Goal: Task Accomplishment & Management: Complete application form

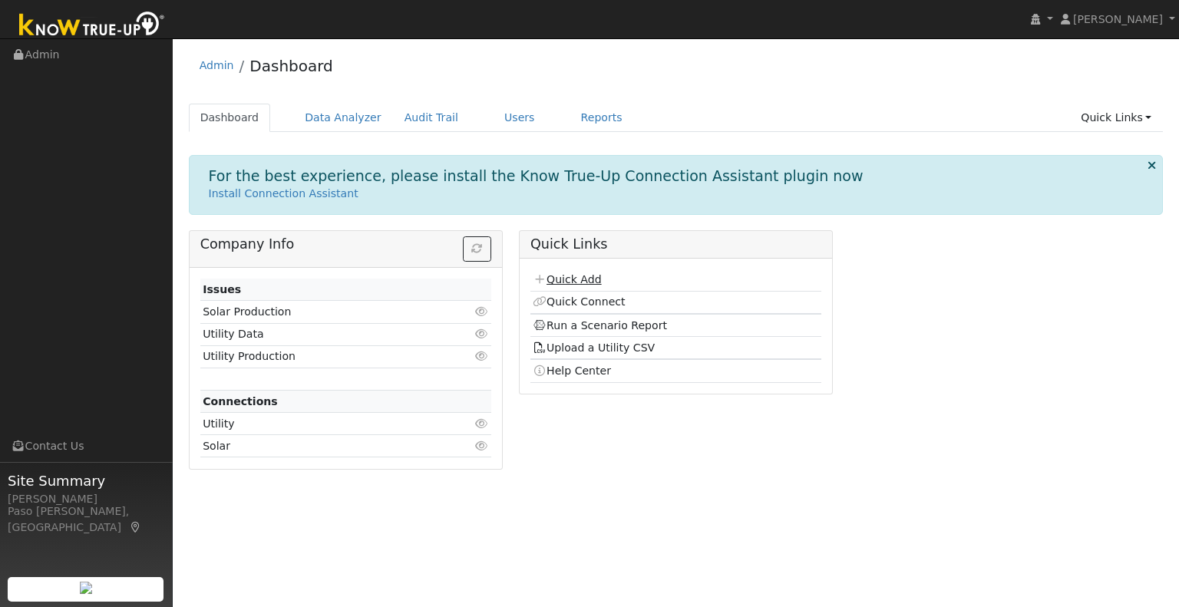
click at [574, 280] on link "Quick Add" at bounding box center [567, 279] width 68 height 12
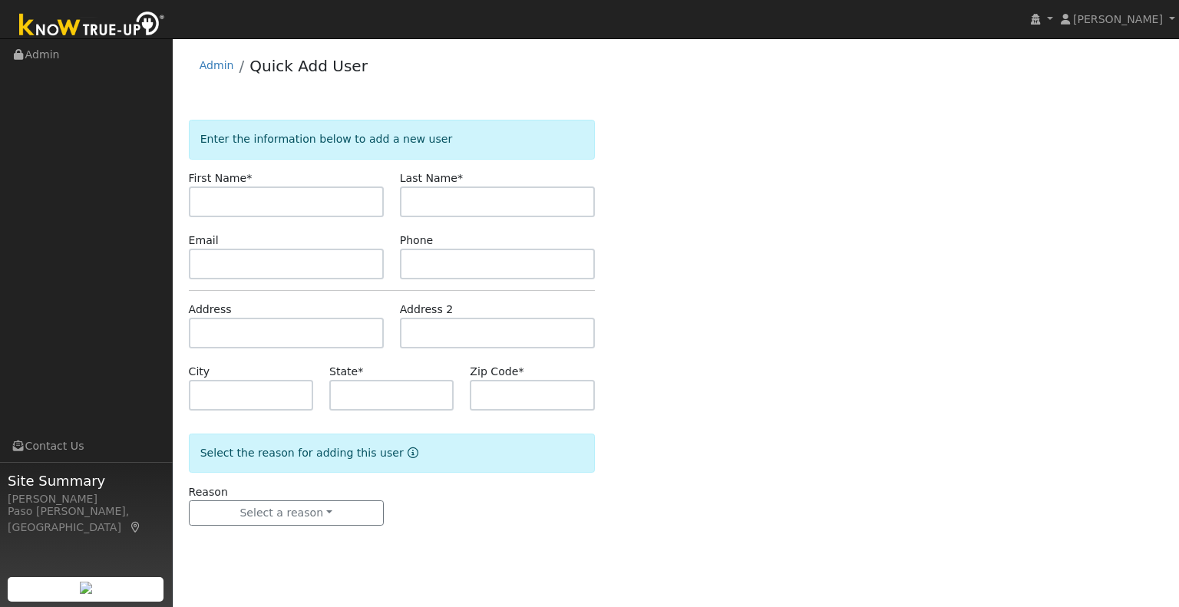
click at [274, 198] on input "text" at bounding box center [286, 201] width 195 height 31
type input "Laurua"
type input "z"
type input "Laura"
type input "Q"
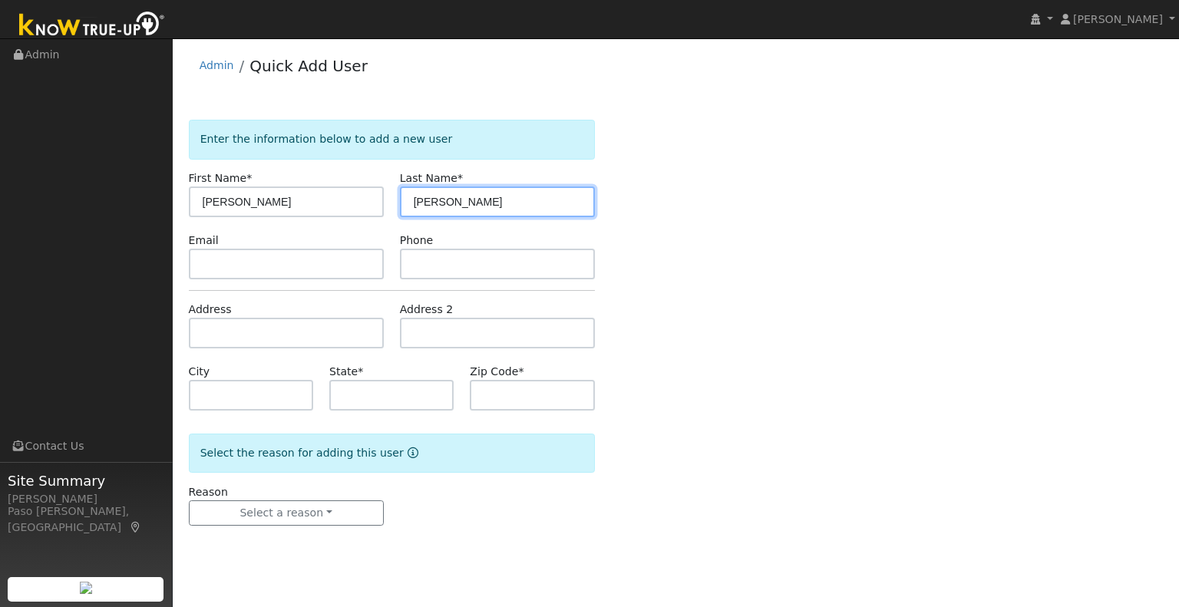
type input "Wilson"
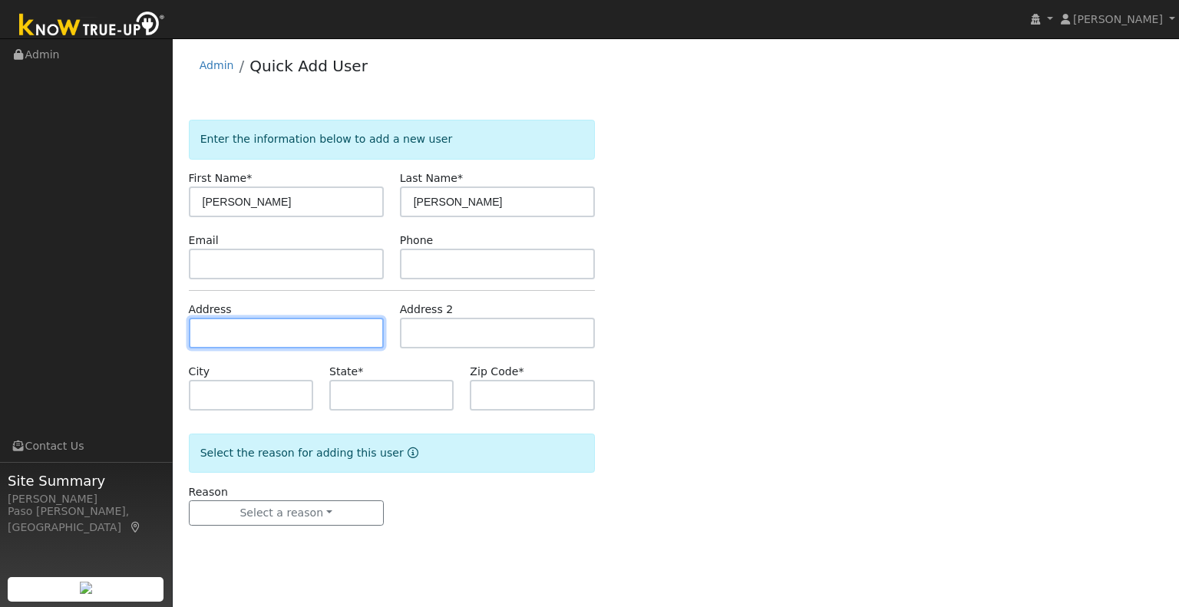
click at [276, 325] on input "text" at bounding box center [286, 333] width 195 height 31
paste input "770 Sequoia Ln Templeton, CA 93465"
type input "[STREET_ADDRESS]"
type input "Templeton"
type input "CA"
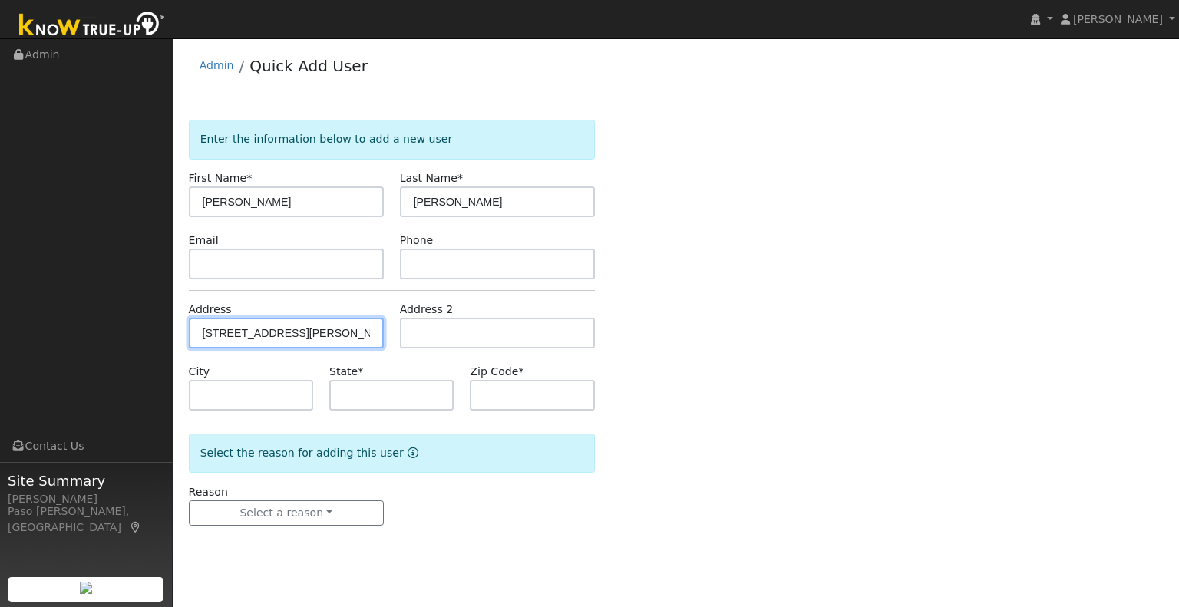
type input "93465"
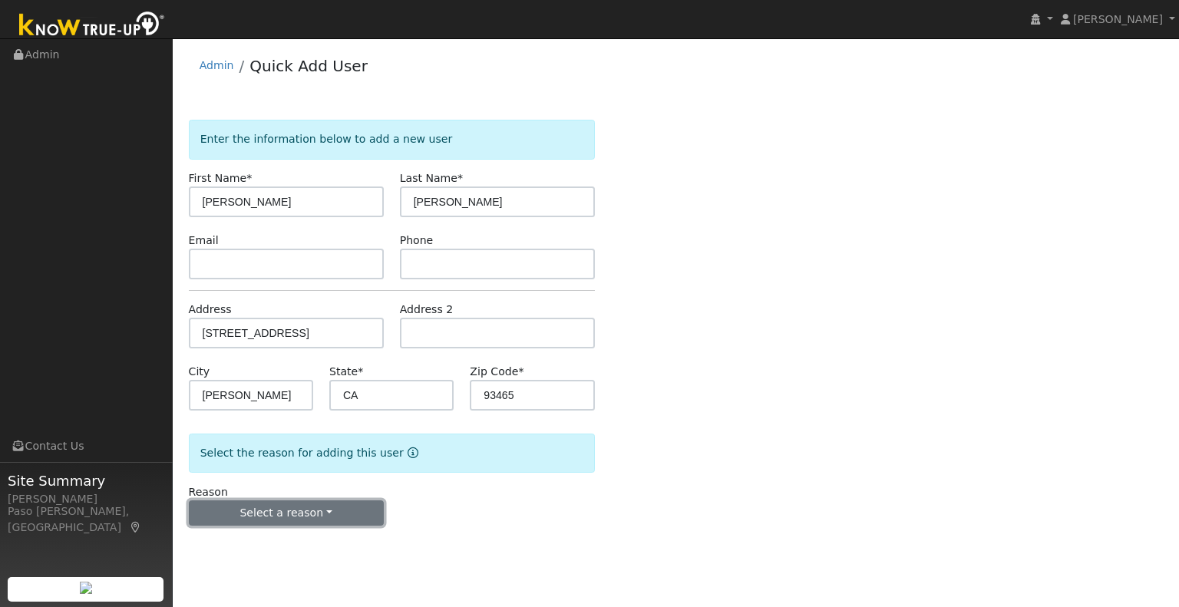
click at [292, 517] on button "Select a reason" at bounding box center [286, 513] width 195 height 26
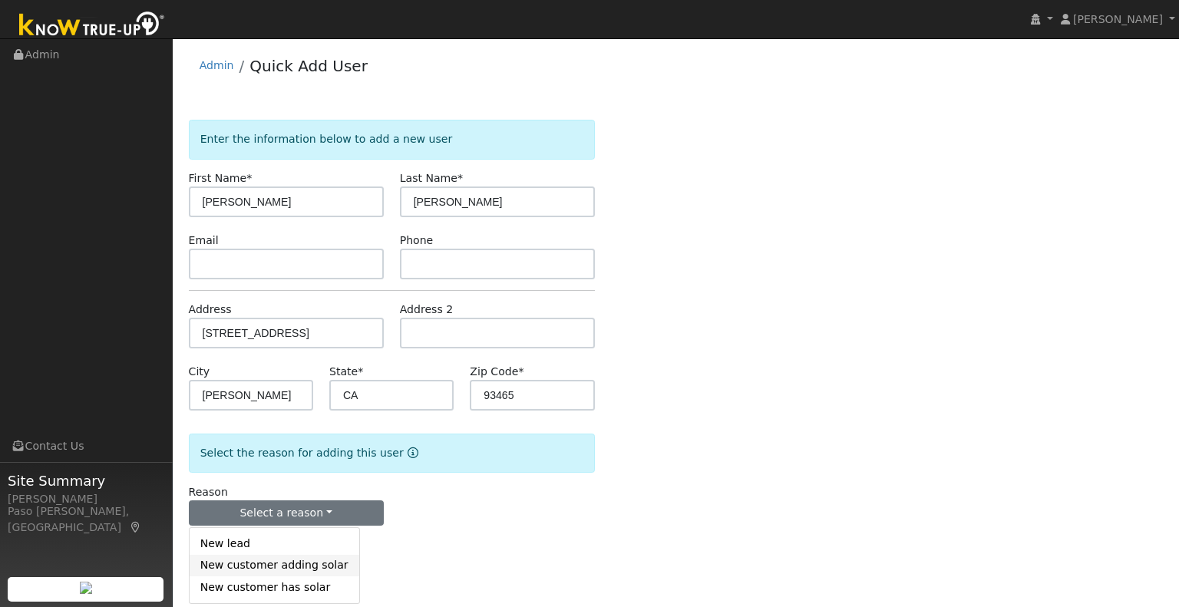
click at [286, 561] on link "New customer adding solar" at bounding box center [275, 565] width 170 height 21
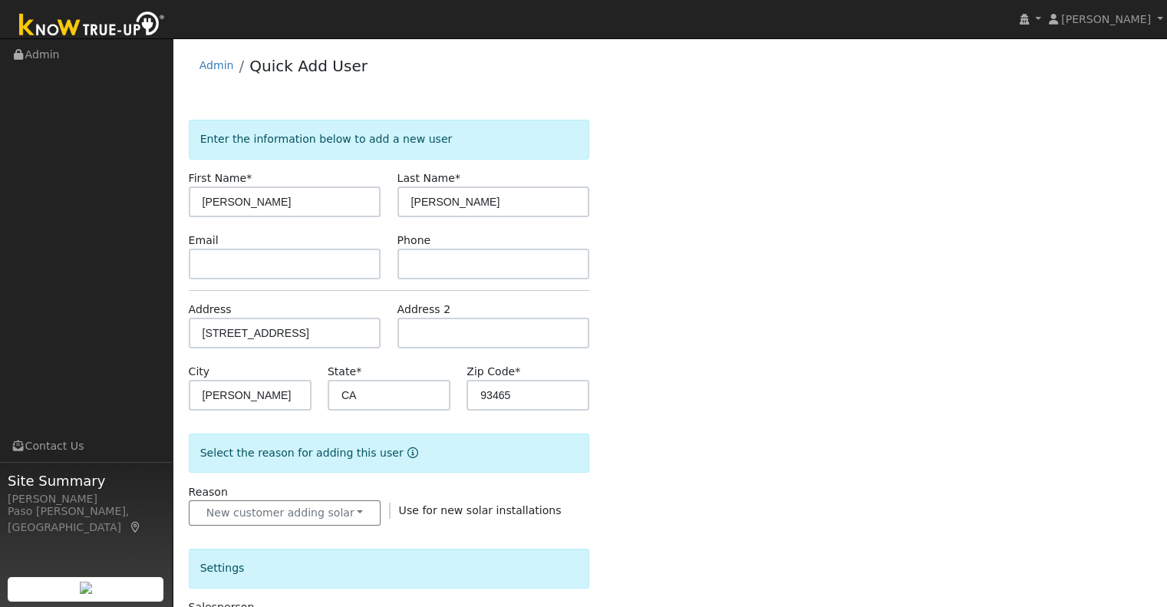
click at [606, 455] on div "Enter the information below to add a new user First Name * Laura Last Name * Wi…" at bounding box center [670, 552] width 963 height 864
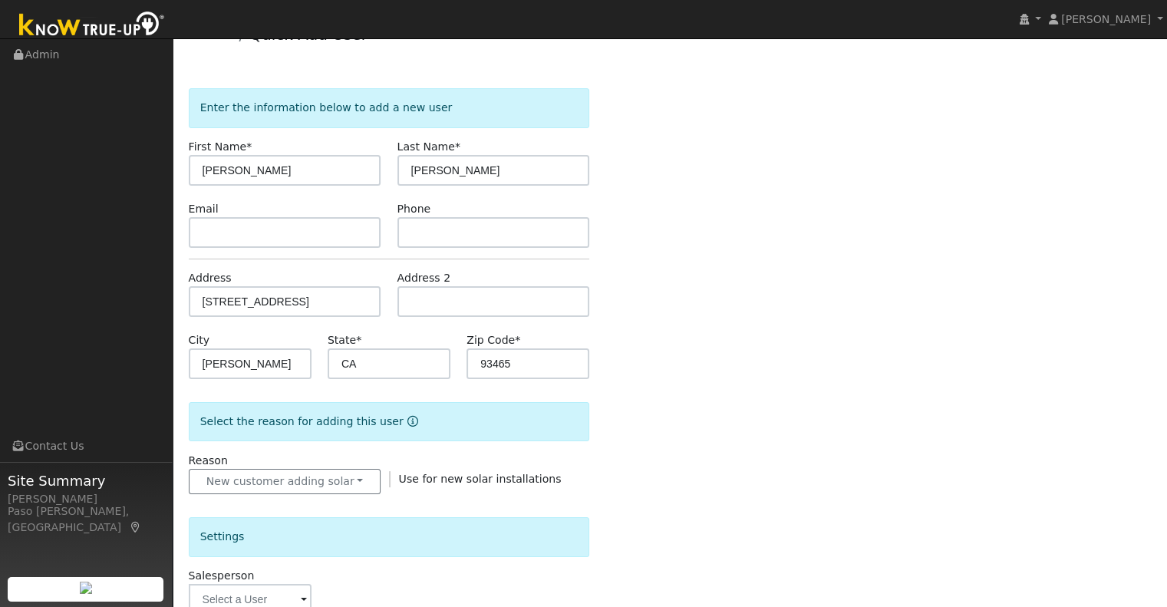
scroll to position [230, 0]
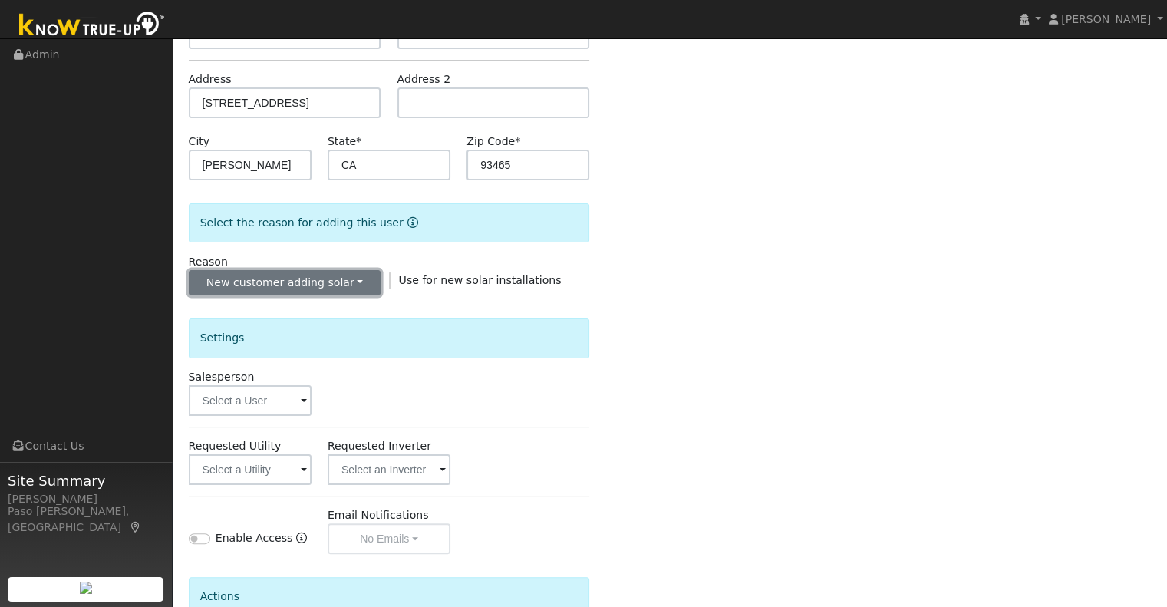
click at [309, 287] on button "New customer adding solar" at bounding box center [285, 283] width 193 height 26
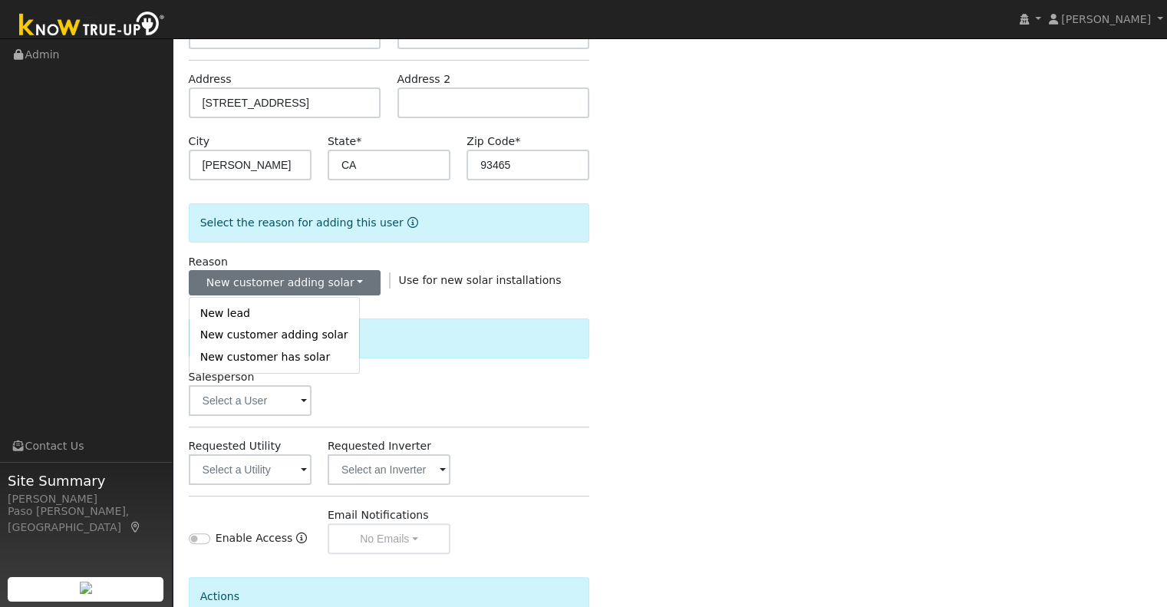
click at [768, 285] on div "Enter the information below to add a new user First Name * Laura Last Name * Wi…" at bounding box center [670, 321] width 963 height 864
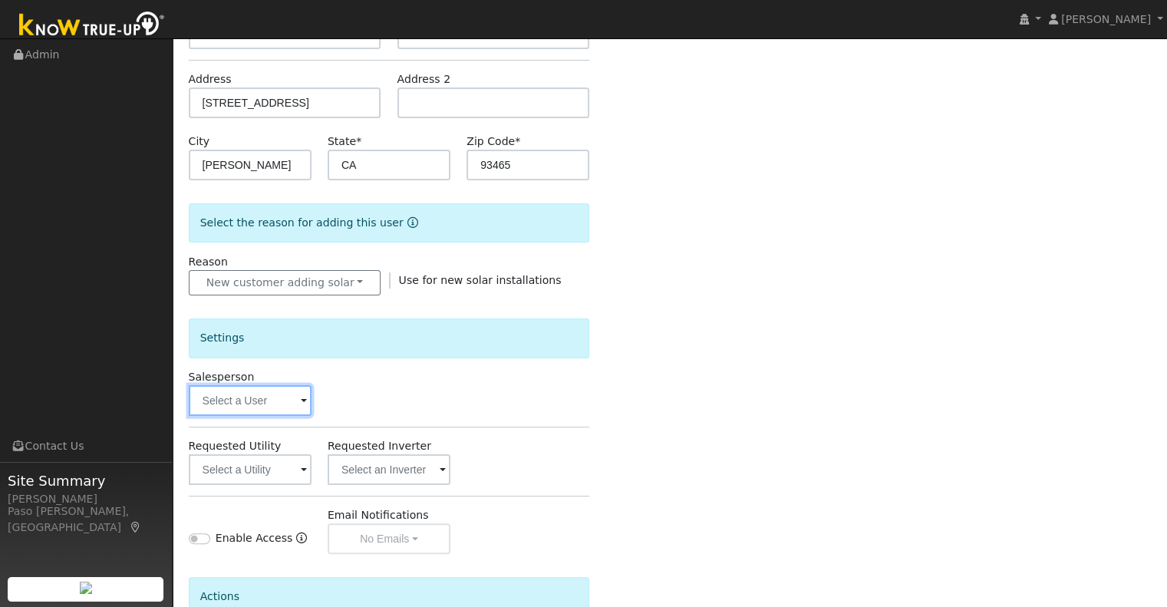
click at [243, 408] on input "text" at bounding box center [250, 400] width 123 height 31
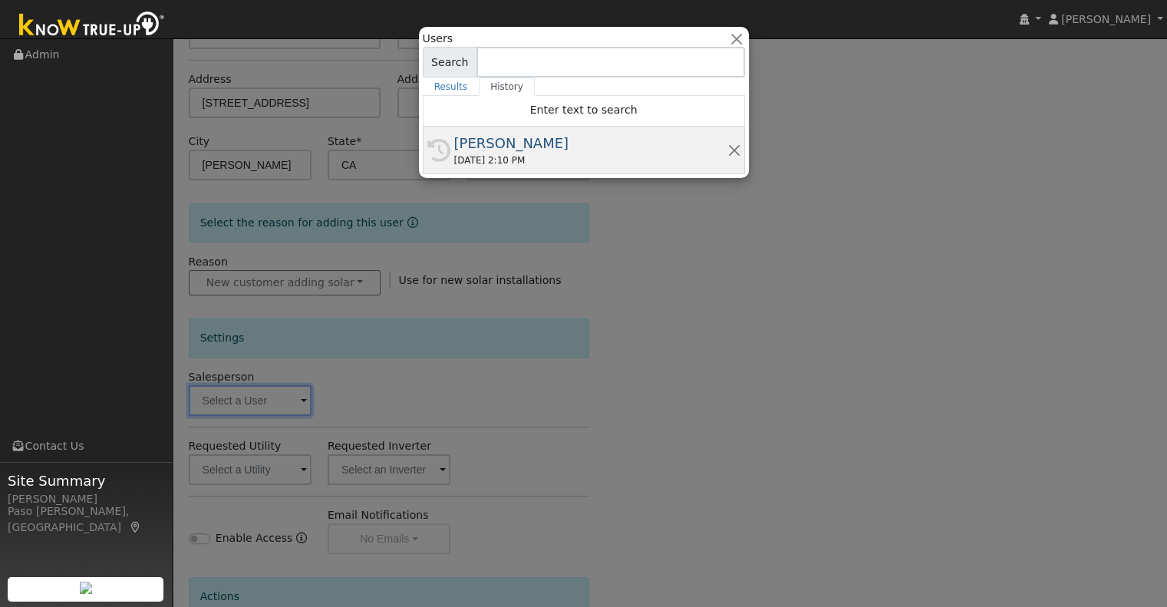
click at [459, 147] on div "[PERSON_NAME]" at bounding box center [590, 143] width 273 height 21
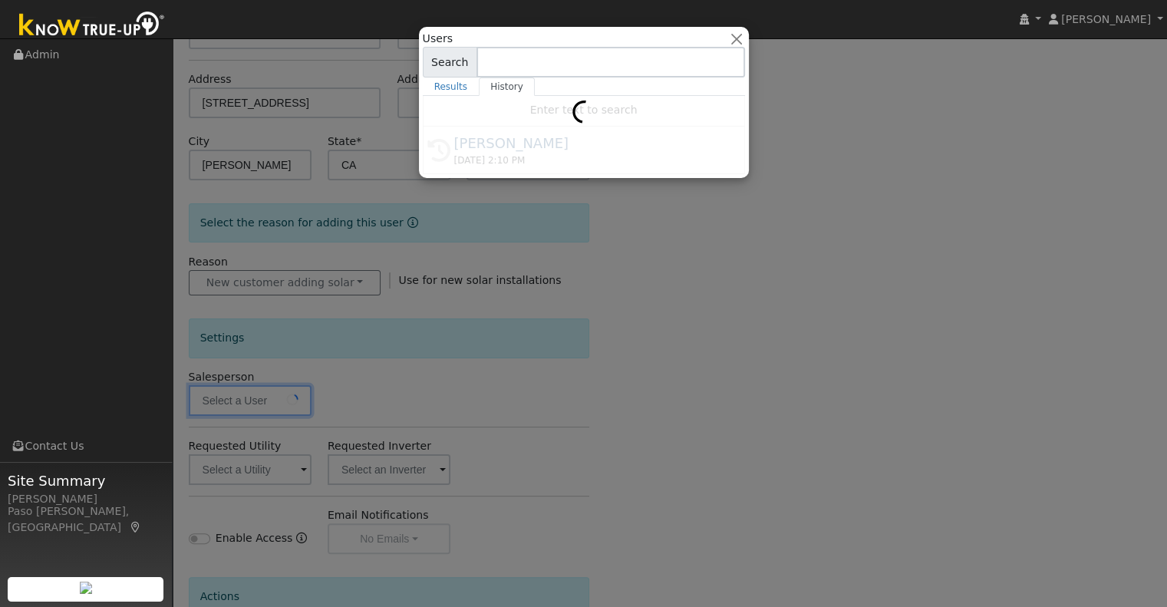
type input "[PERSON_NAME]"
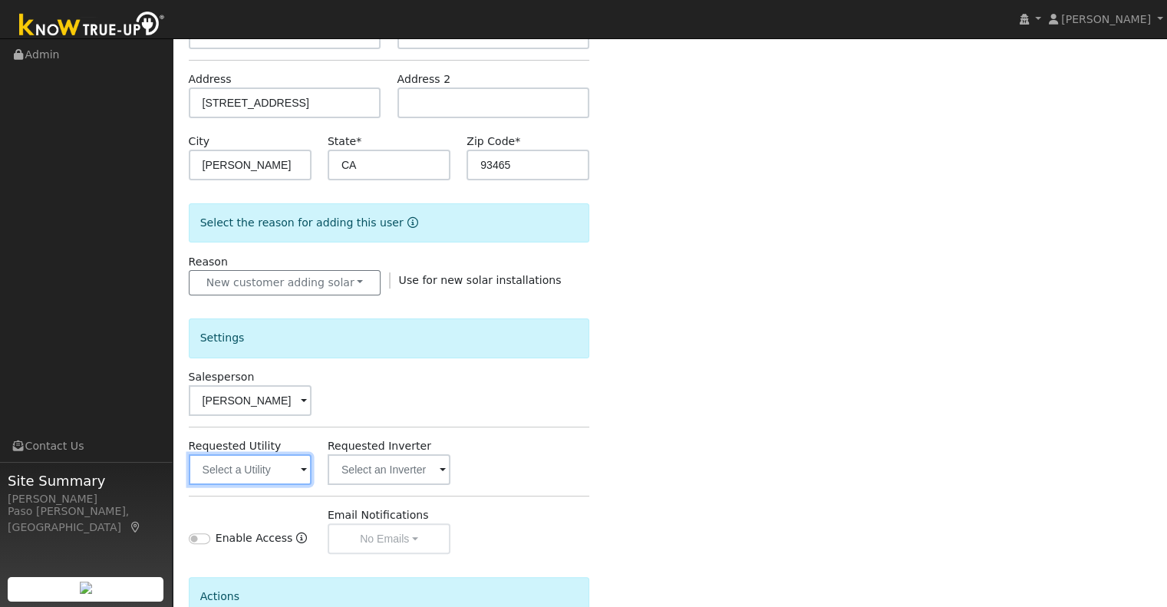
click at [237, 456] on input "text" at bounding box center [250, 469] width 123 height 31
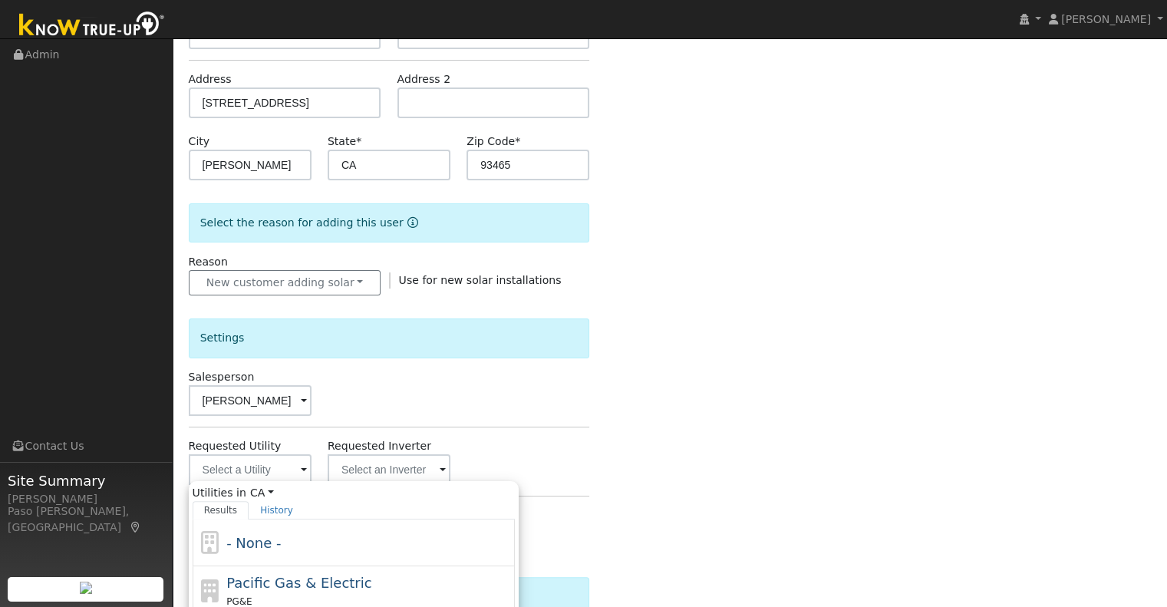
click at [280, 580] on span "Pacific Gas & Electric" at bounding box center [298, 583] width 145 height 16
type input "Pacific Gas & Electric"
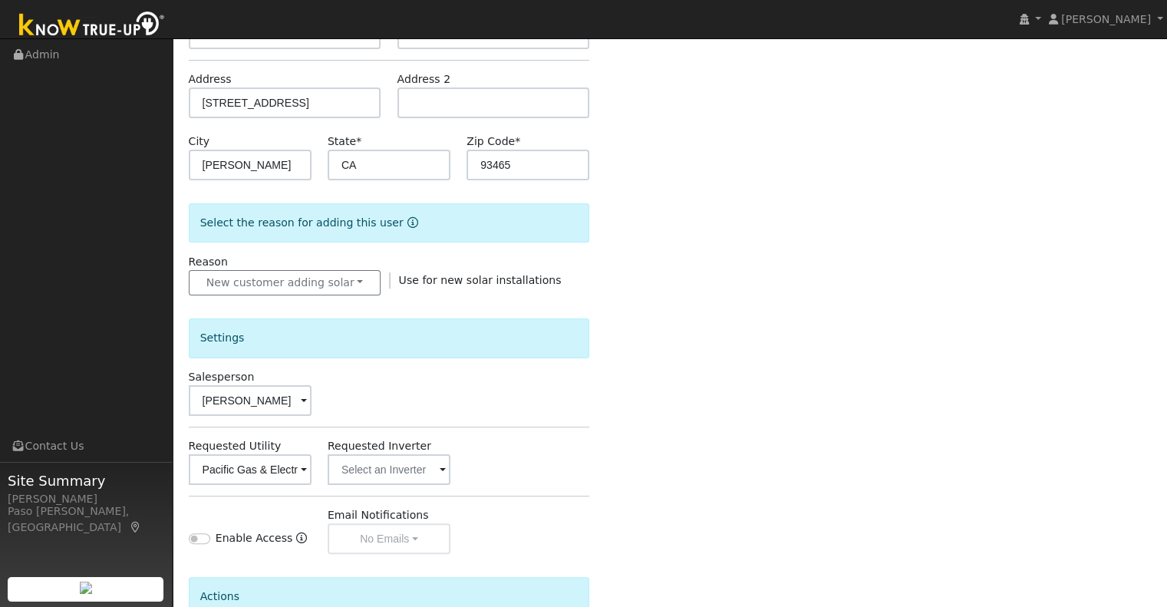
click at [546, 433] on div "Settings Salesperson Scott Bouchillon Requested Utility Pacific Gas & Electric …" at bounding box center [389, 424] width 401 height 259
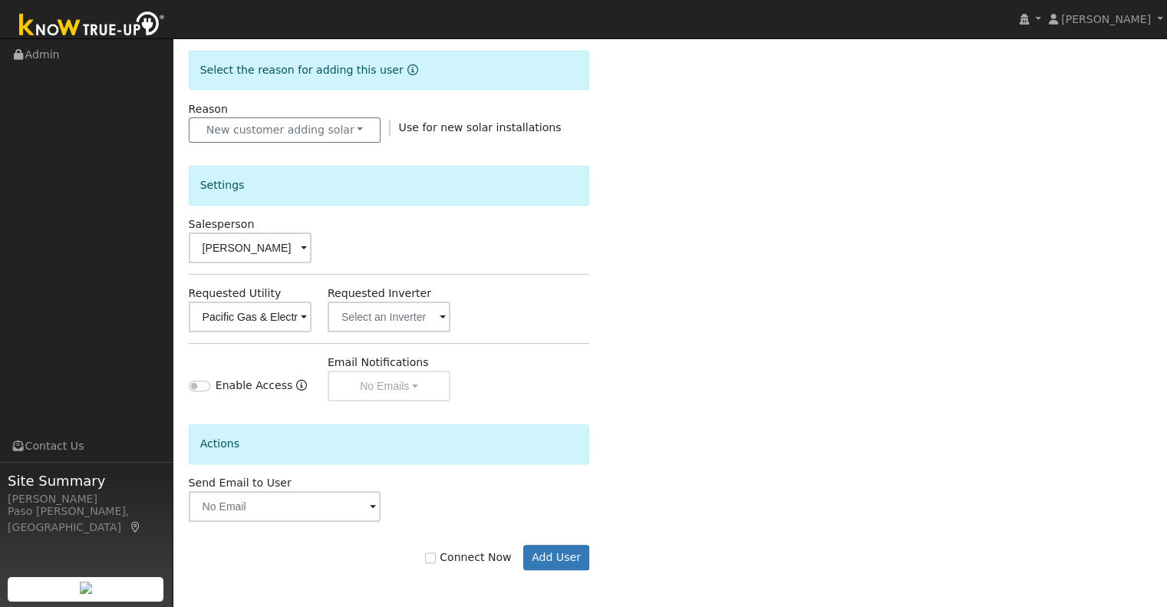
click at [450, 556] on label "Connect Now" at bounding box center [468, 558] width 86 height 16
click at [436, 556] on input "Connect Now" at bounding box center [430, 558] width 11 height 11
checkbox input "true"
click at [561, 548] on button "Add User" at bounding box center [556, 558] width 67 height 26
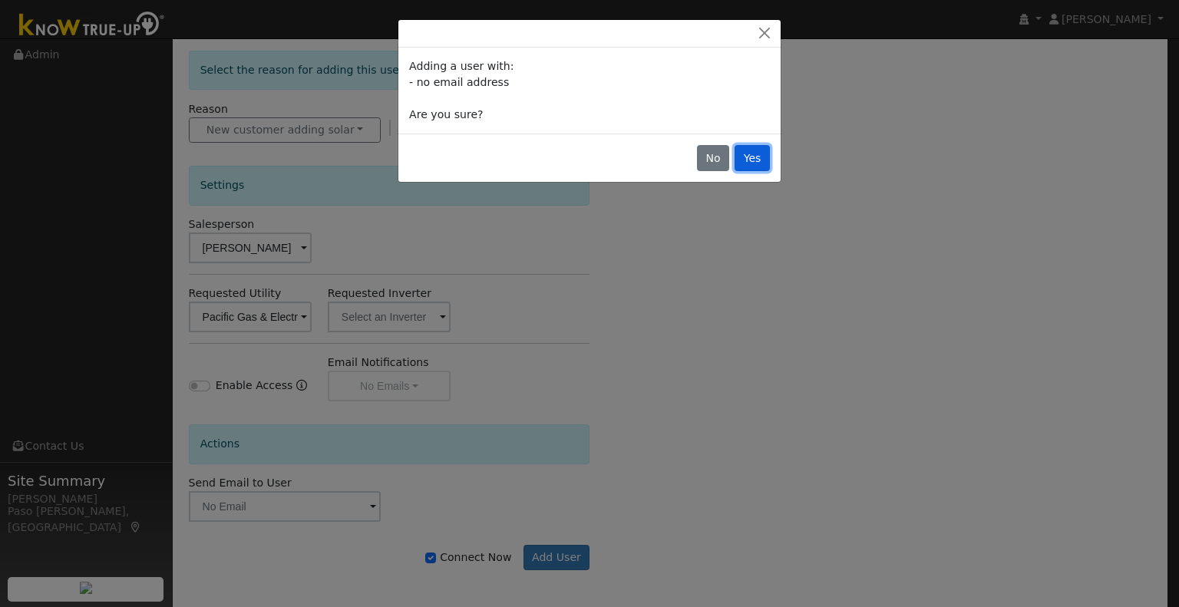
click at [749, 163] on button "Yes" at bounding box center [751, 158] width 35 height 26
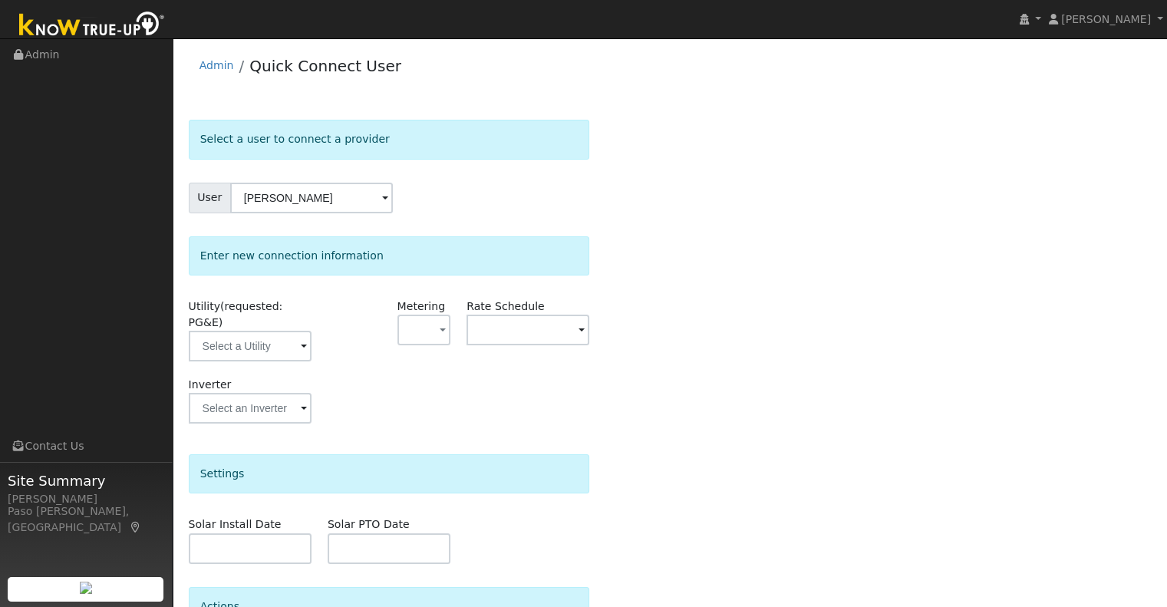
click at [243, 355] on div "Utility (requested: PG&E)" at bounding box center [249, 338] width 139 height 78
click at [254, 332] on input "text" at bounding box center [250, 346] width 123 height 31
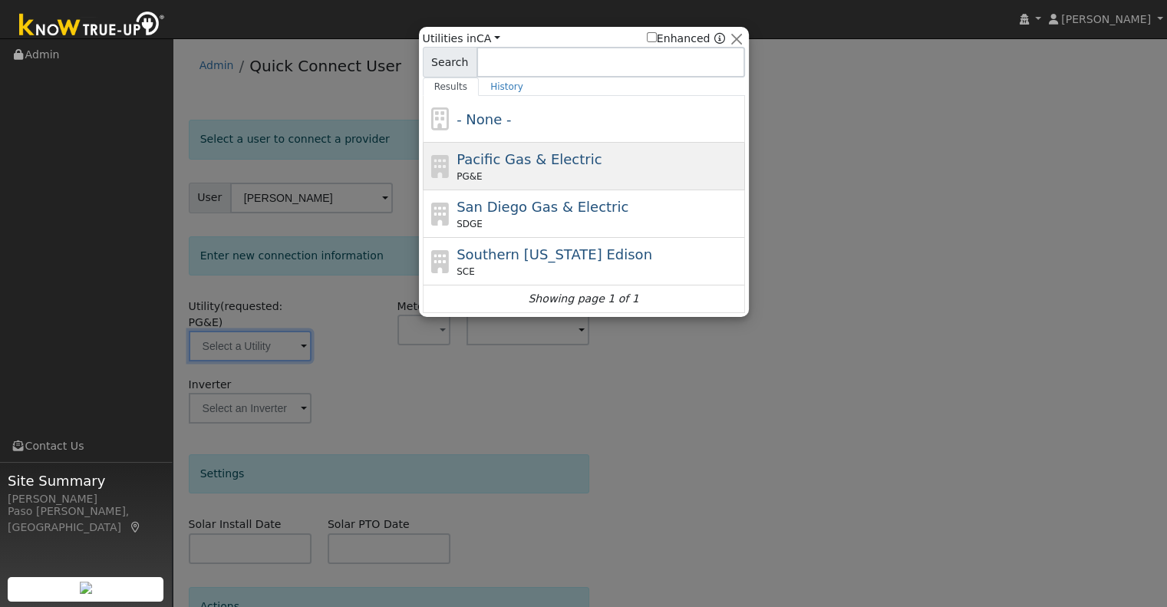
click at [522, 176] on div "PG&E" at bounding box center [599, 177] width 285 height 14
type input "PG&E"
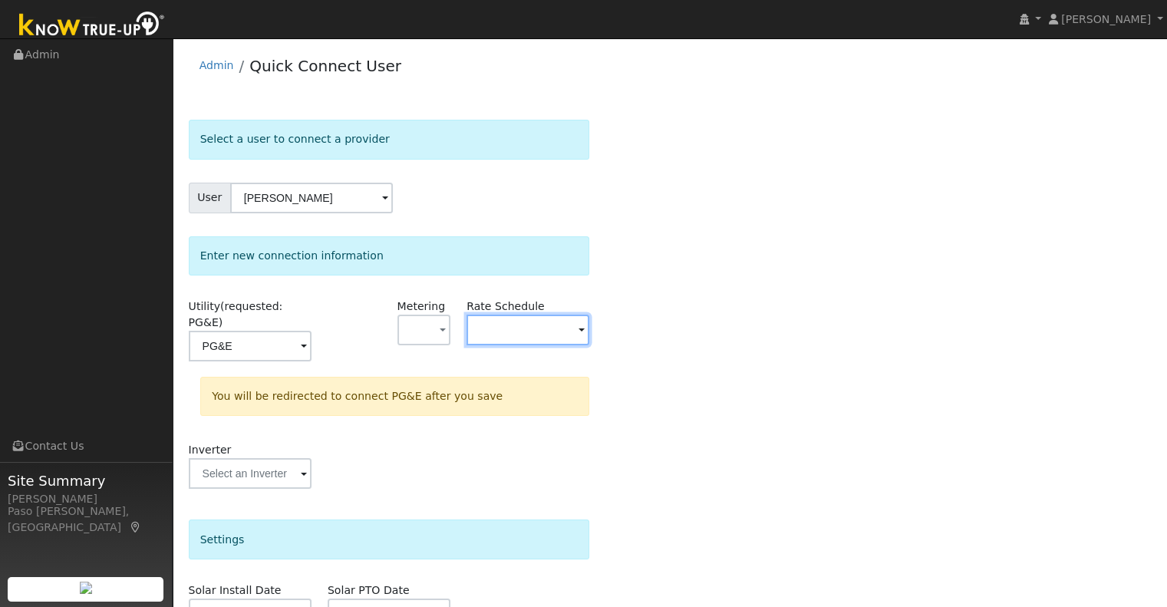
click at [488, 330] on input "text" at bounding box center [528, 330] width 123 height 31
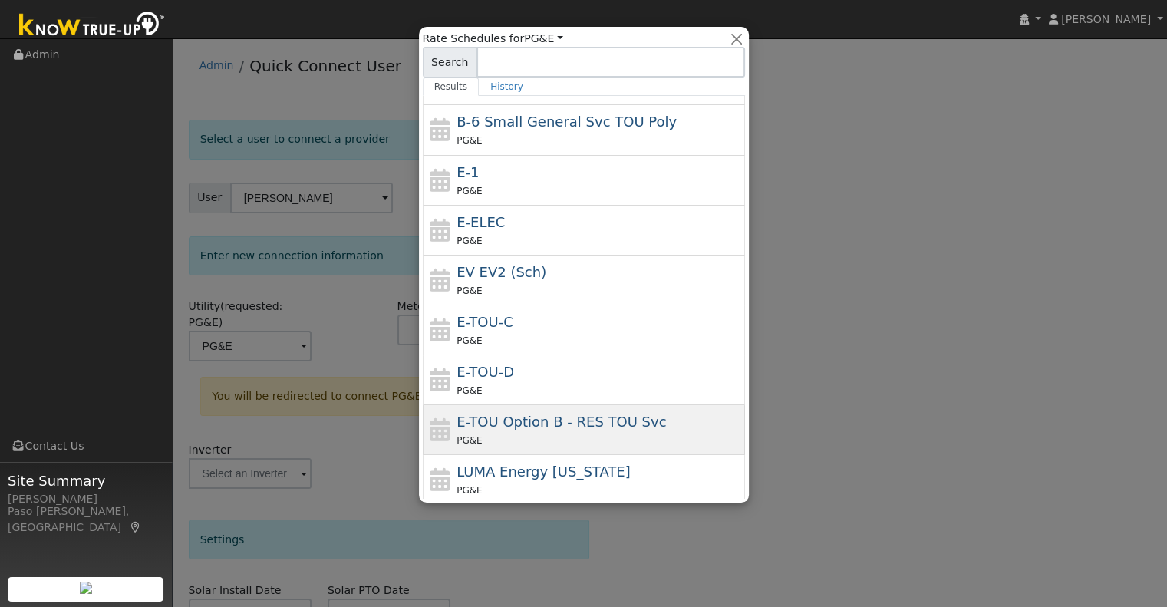
scroll to position [219, 0]
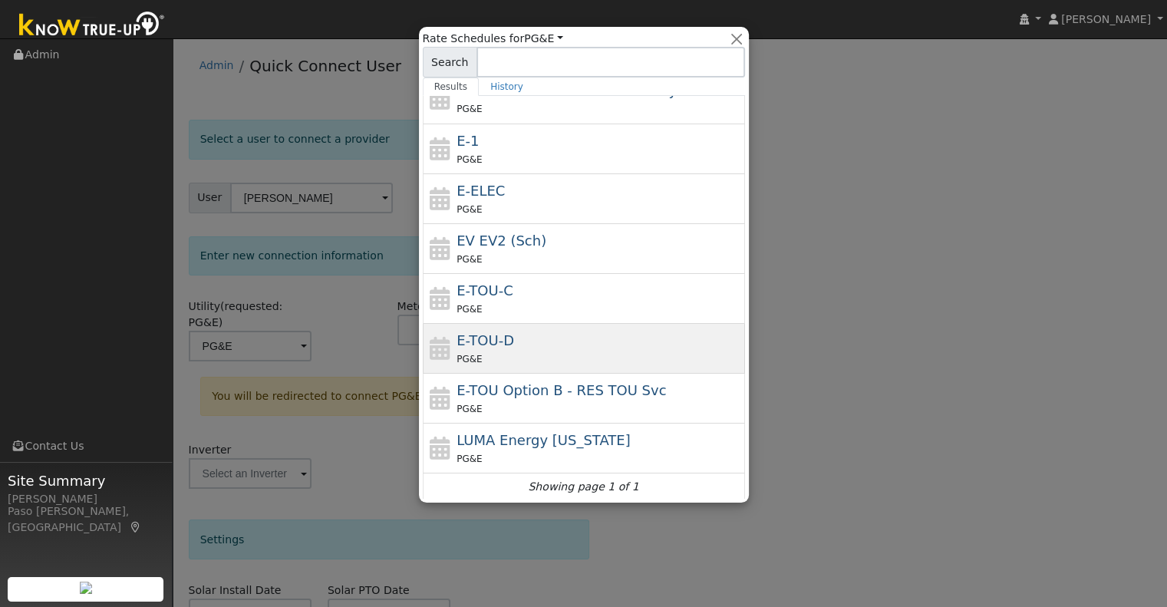
click at [539, 334] on div "E-TOU-D PG&E" at bounding box center [599, 348] width 285 height 37
type input "E-TOU-D"
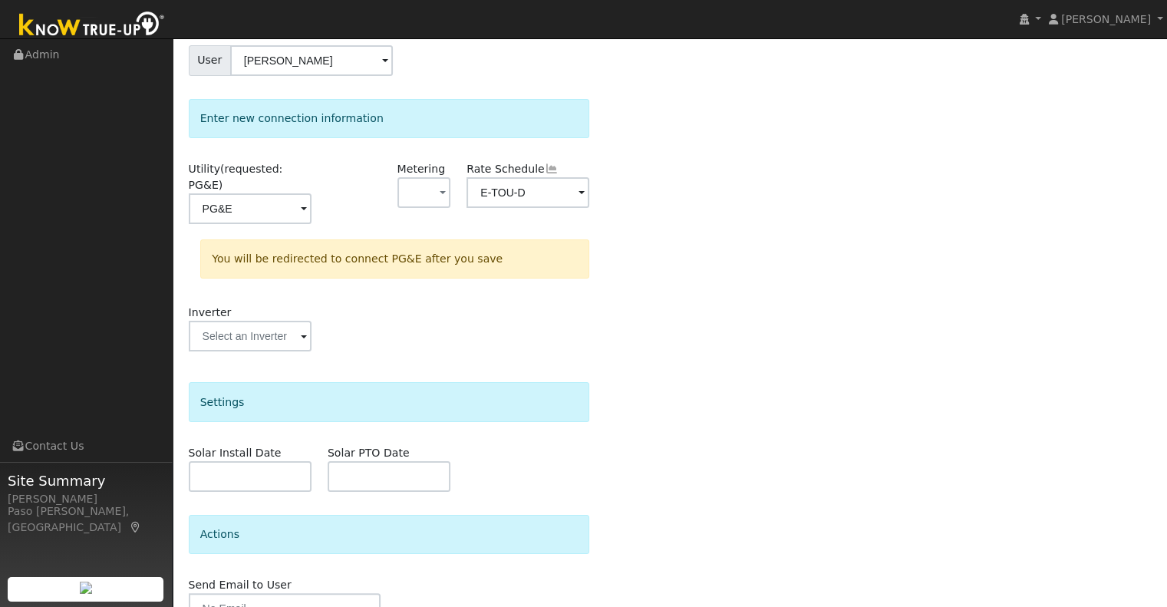
scroll to position [200, 0]
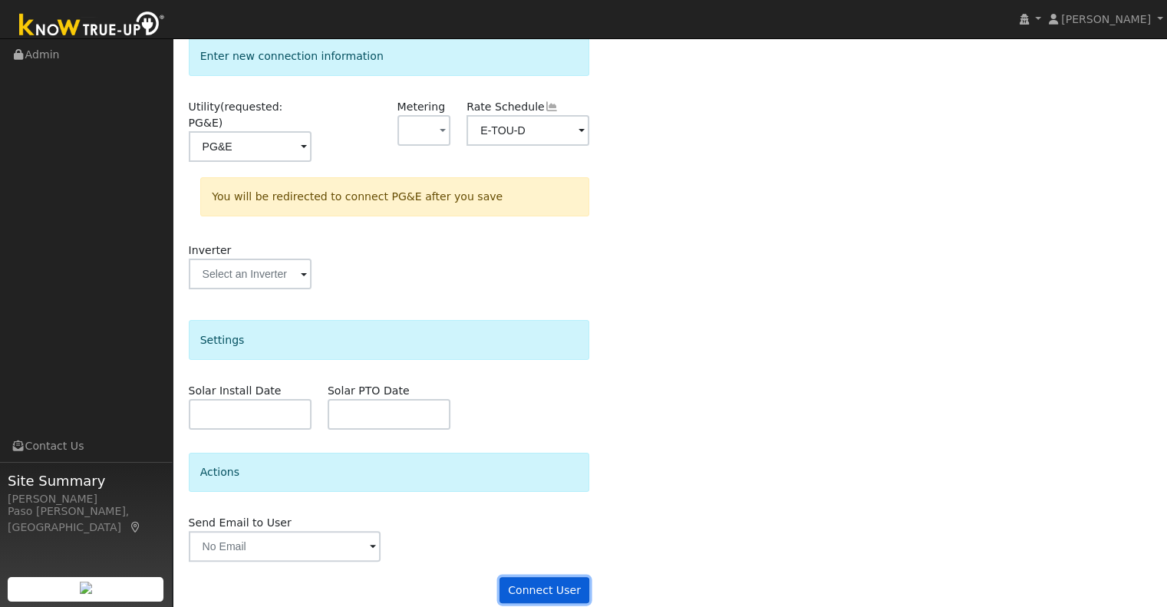
click at [550, 577] on button "Connect User" at bounding box center [545, 590] width 91 height 26
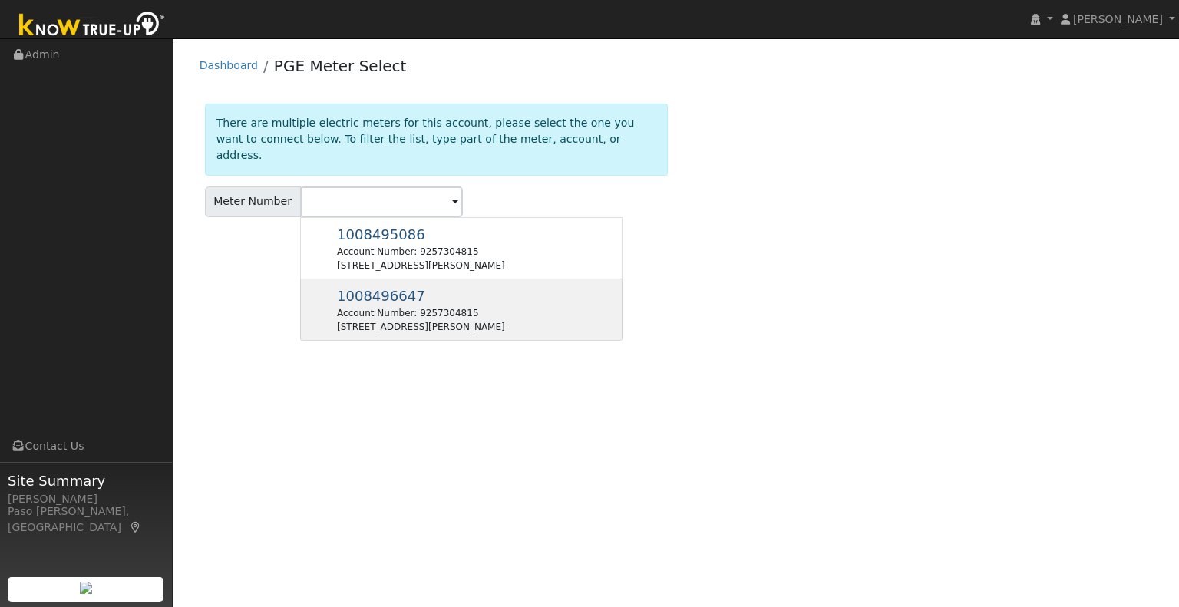
click at [436, 320] on div "770 Sequoia Ln, Templeton, CA 93465" at bounding box center [421, 327] width 168 height 14
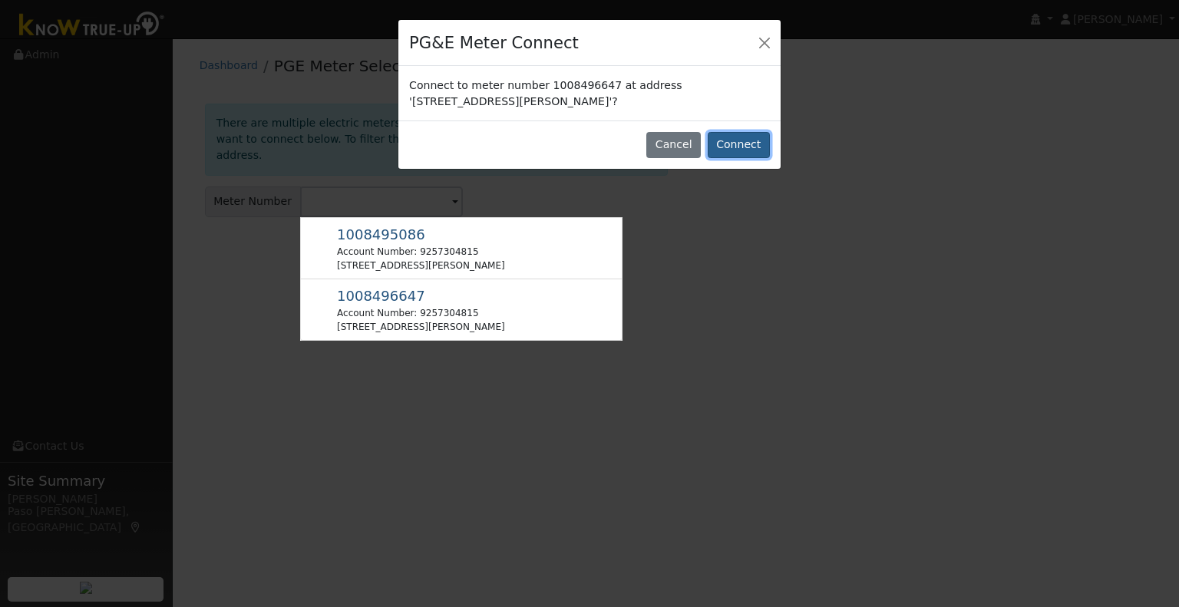
click at [721, 150] on button "Connect" at bounding box center [739, 145] width 62 height 26
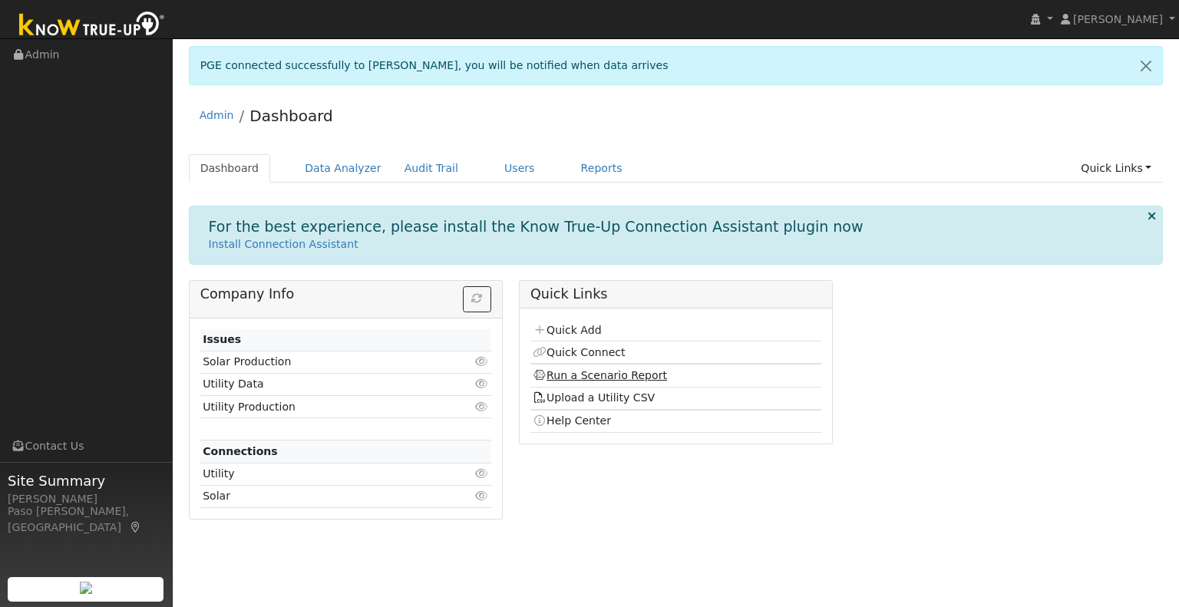
click at [578, 370] on link "Run a Scenario Report" at bounding box center [600, 375] width 134 height 12
click at [617, 369] on link "Run a Scenario Report" at bounding box center [600, 375] width 134 height 12
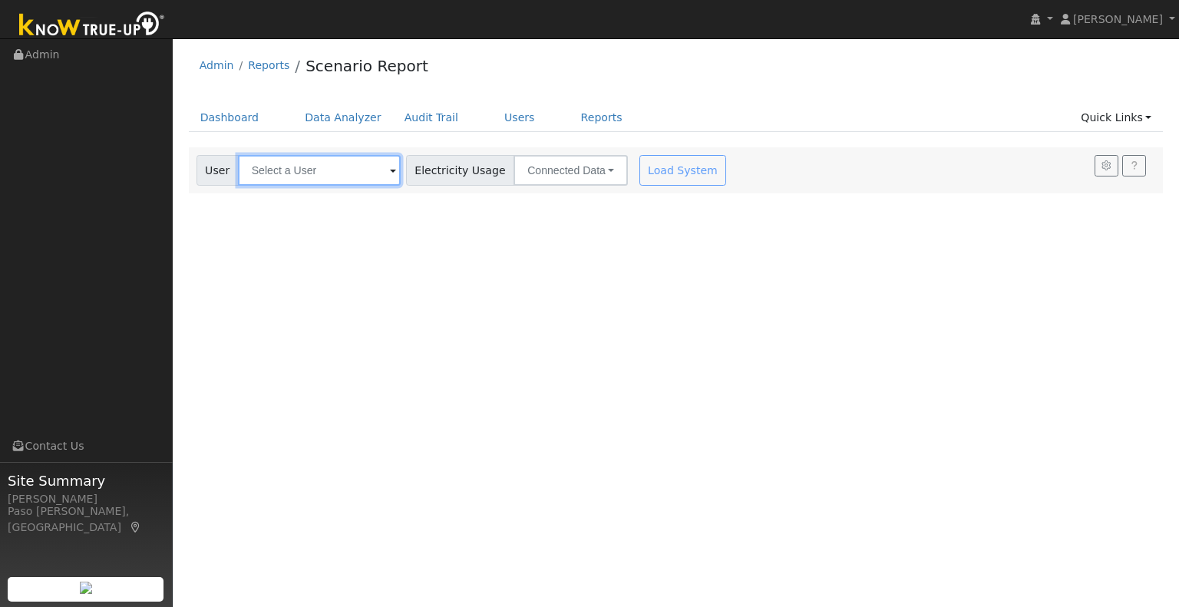
click at [293, 180] on input "text" at bounding box center [319, 170] width 163 height 31
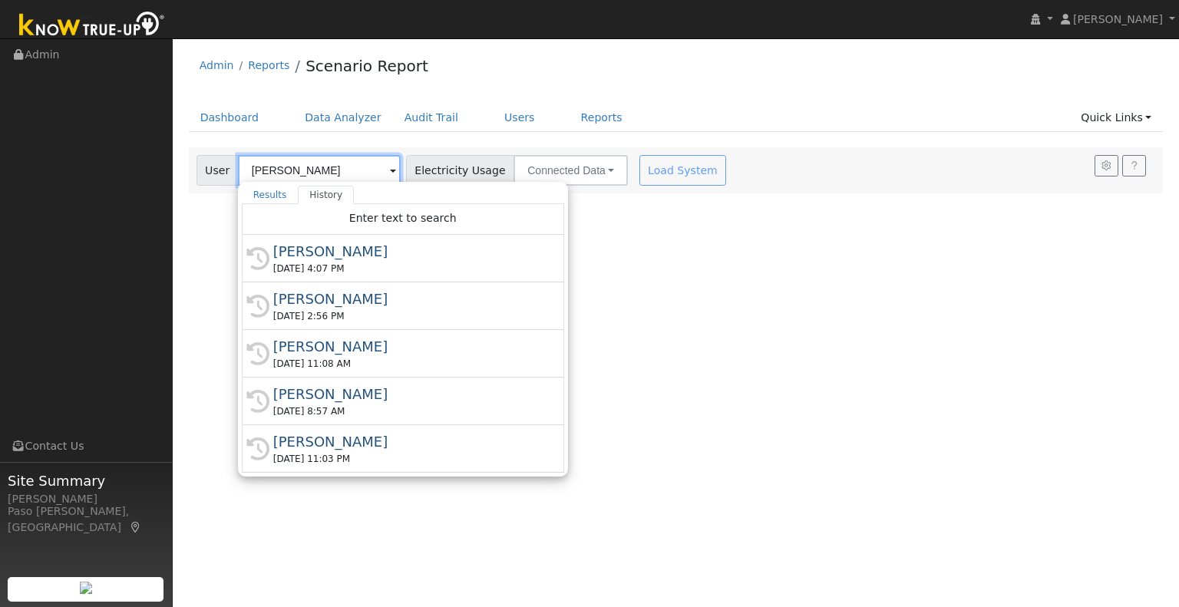
type input "[PERSON_NAME]"
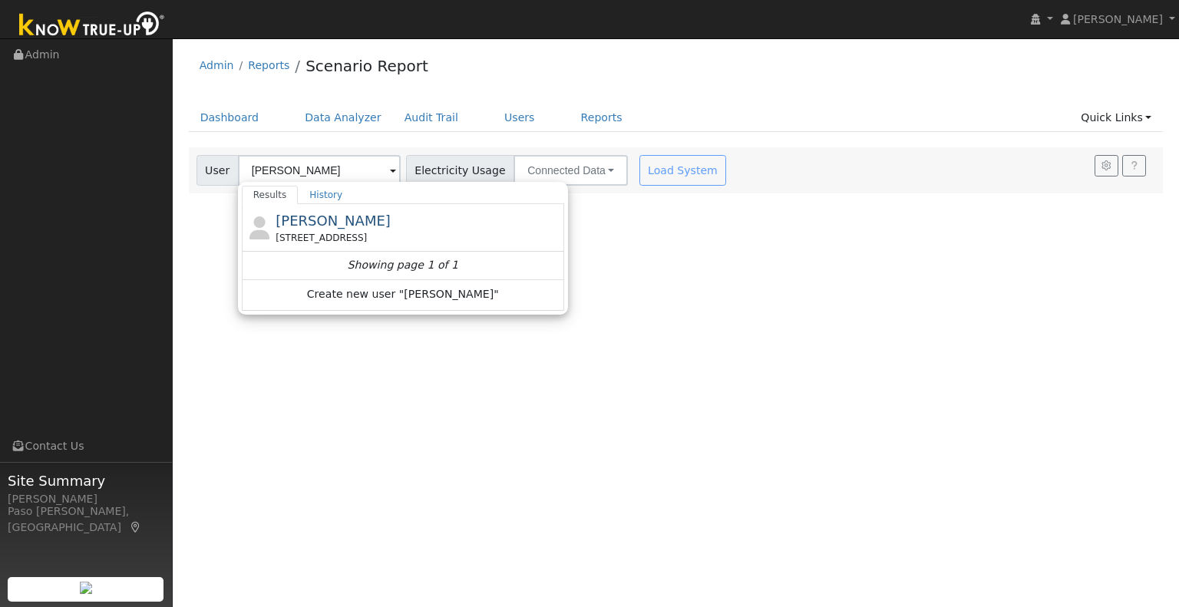
click at [296, 218] on span "[PERSON_NAME]" at bounding box center [333, 221] width 115 height 16
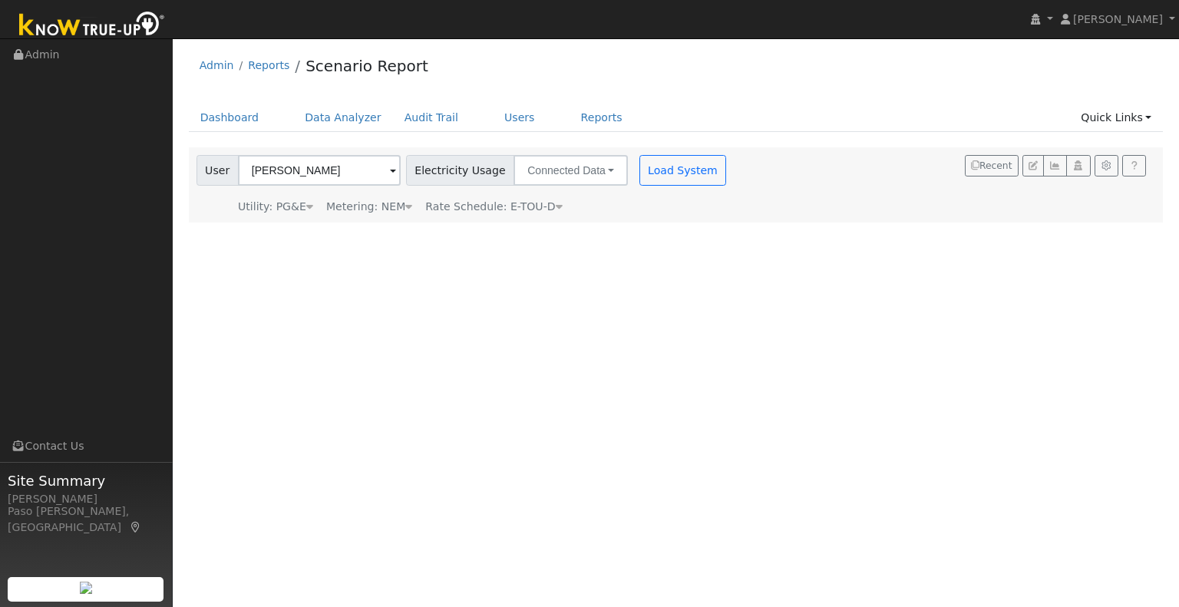
click at [382, 206] on div "Metering: NEM" at bounding box center [369, 207] width 86 height 16
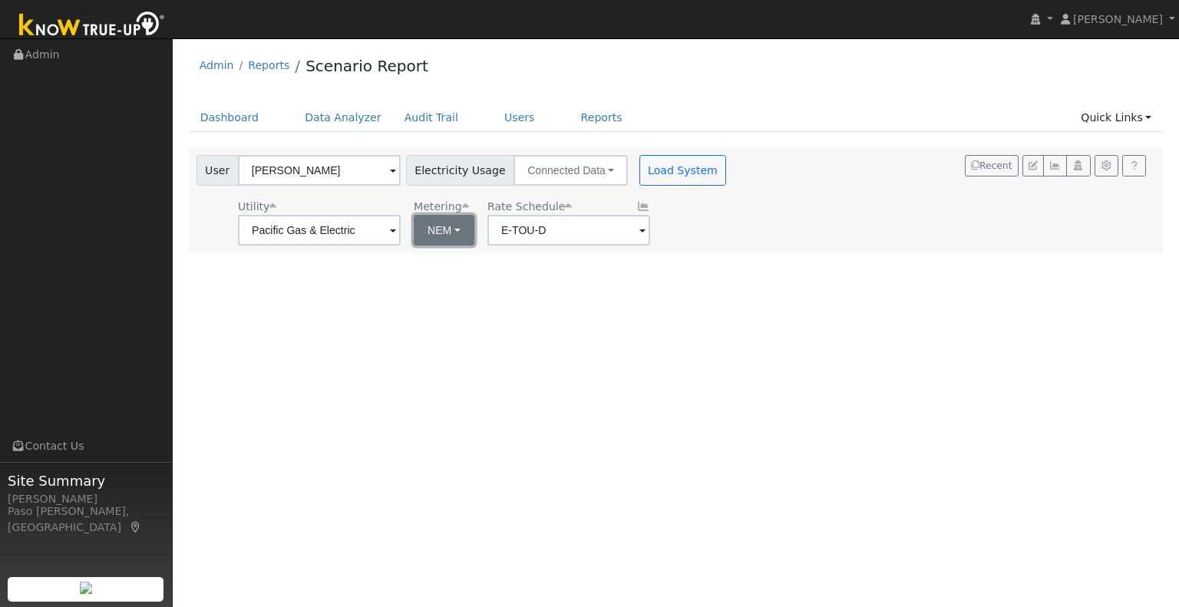
click at [432, 229] on button "NEM" at bounding box center [444, 230] width 61 height 31
click at [452, 288] on link "NBT" at bounding box center [466, 286] width 107 height 21
type input "E-ELEC"
click at [678, 168] on button "Load System" at bounding box center [682, 170] width 87 height 31
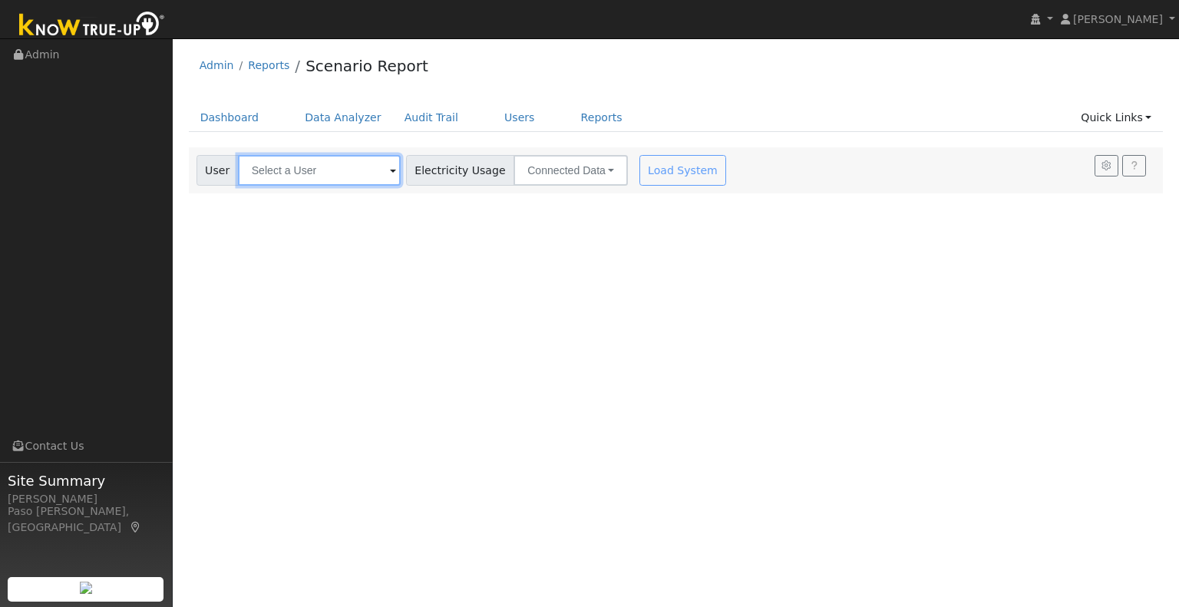
click at [325, 177] on input "text" at bounding box center [319, 170] width 163 height 31
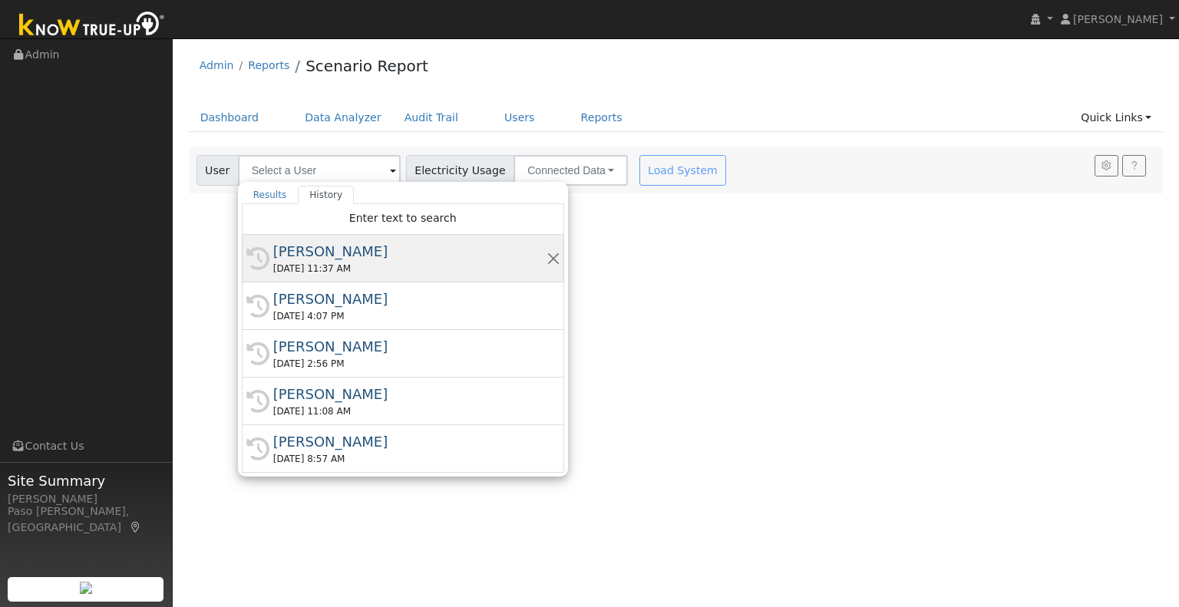
click at [321, 254] on div "[PERSON_NAME]" at bounding box center [409, 251] width 273 height 21
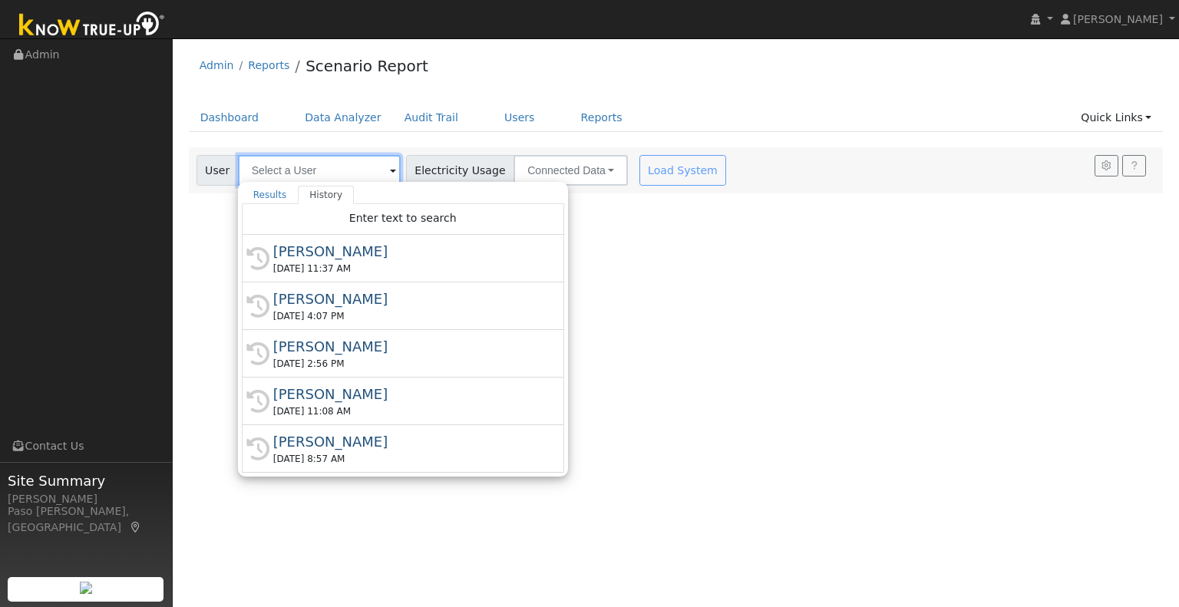
type input "[PERSON_NAME]"
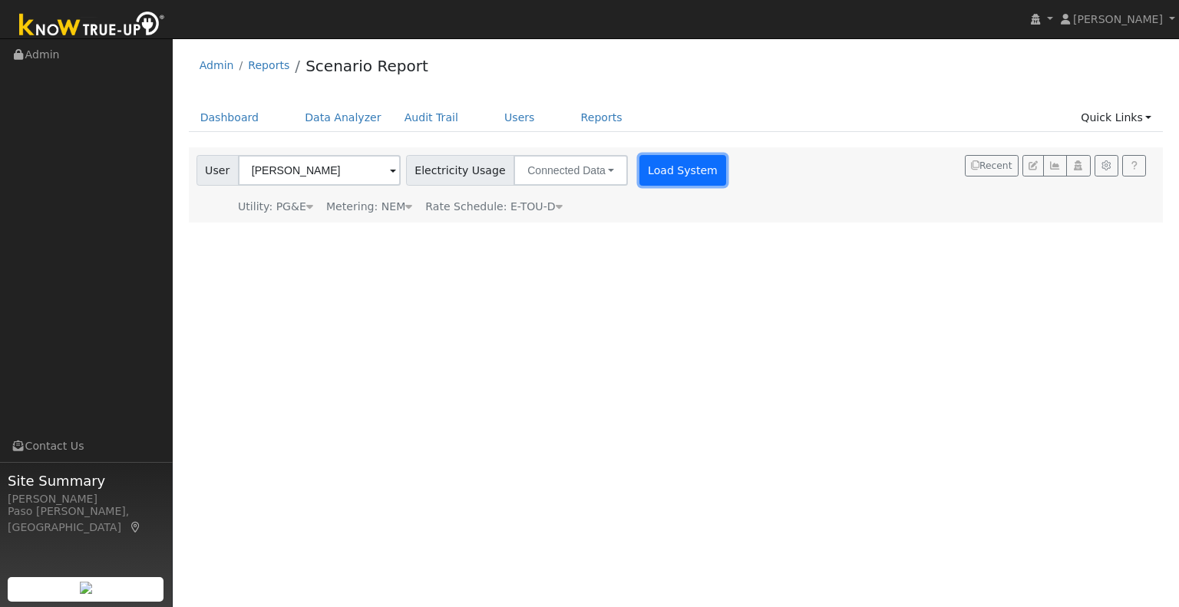
click at [644, 179] on button "Load System" at bounding box center [682, 170] width 87 height 31
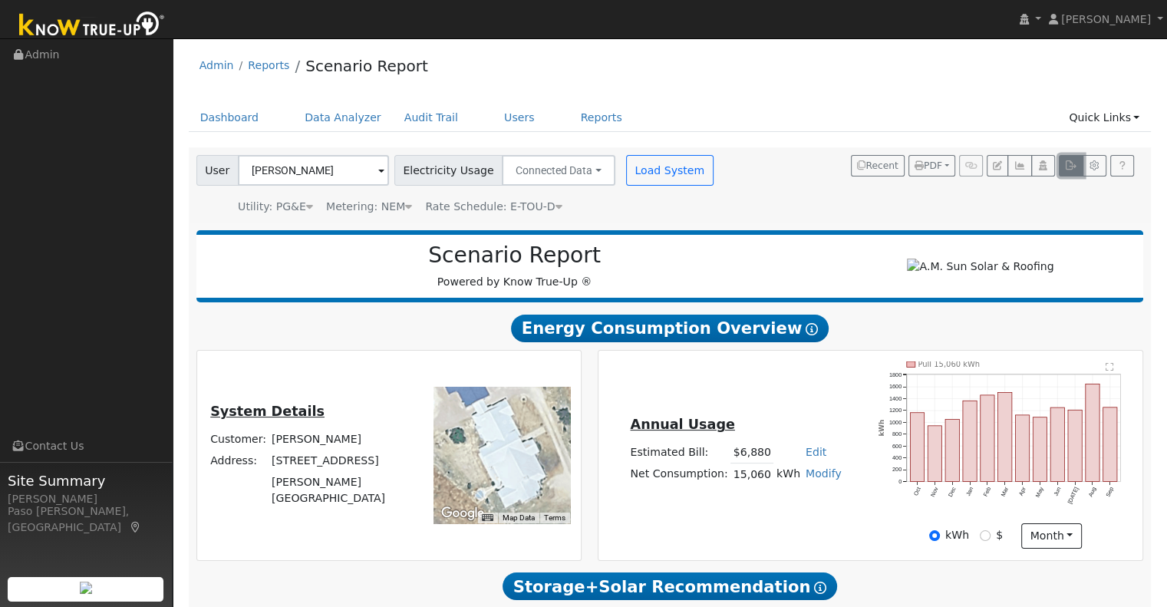
click at [1071, 170] on icon "button" at bounding box center [1071, 165] width 12 height 9
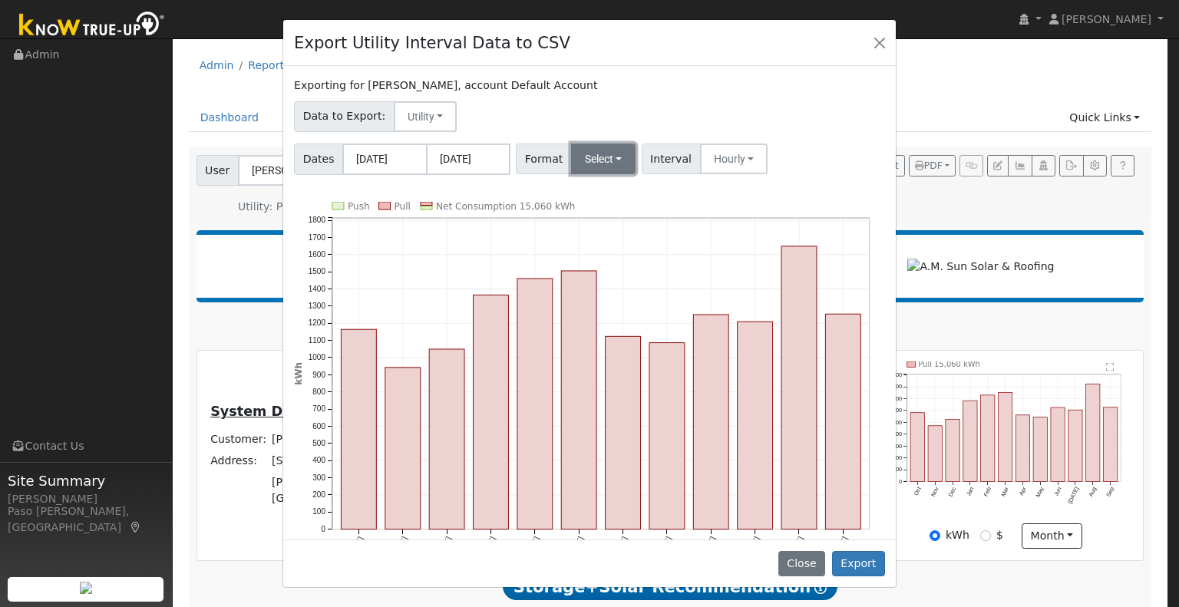
click at [586, 168] on button "Select" at bounding box center [603, 159] width 65 height 31
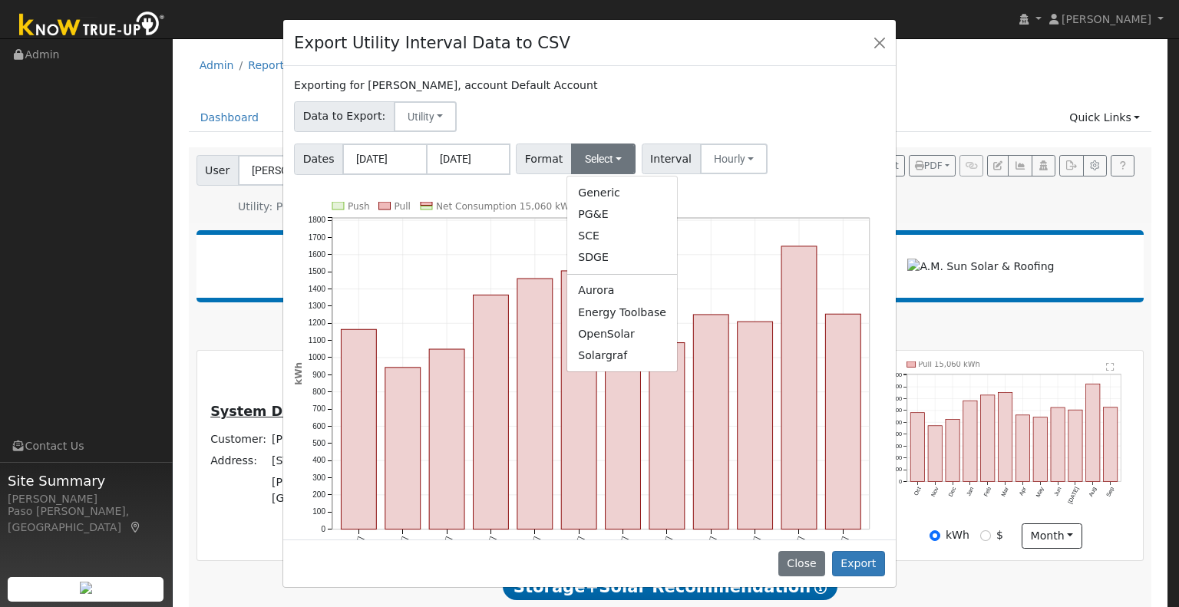
click at [604, 354] on link "Solargraf" at bounding box center [622, 355] width 110 height 21
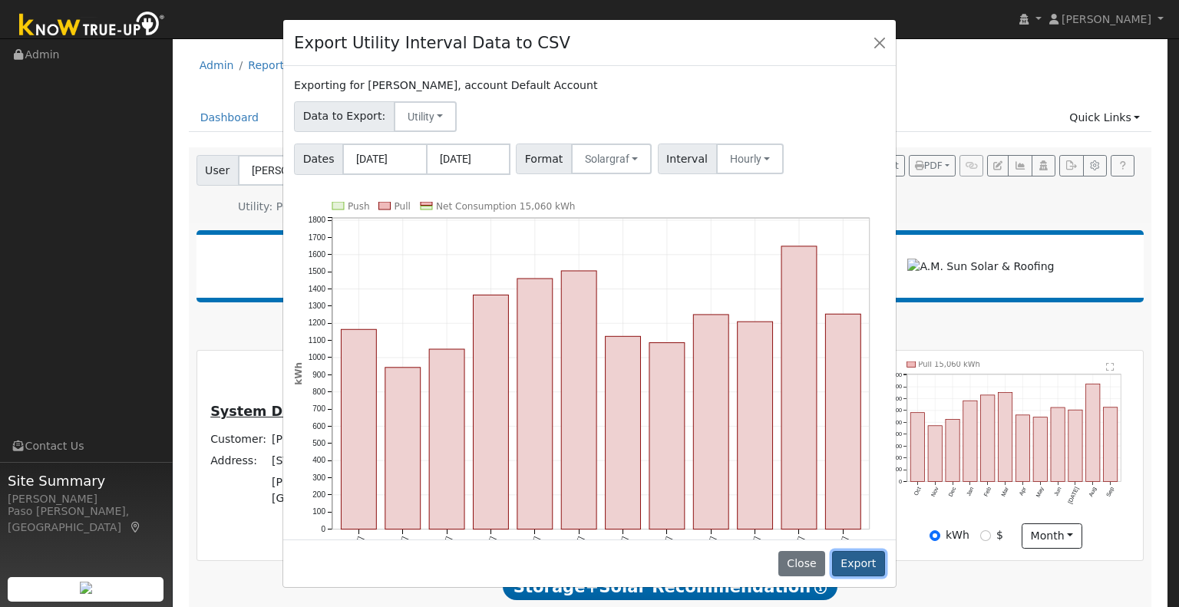
click at [864, 558] on button "Export" at bounding box center [858, 564] width 53 height 26
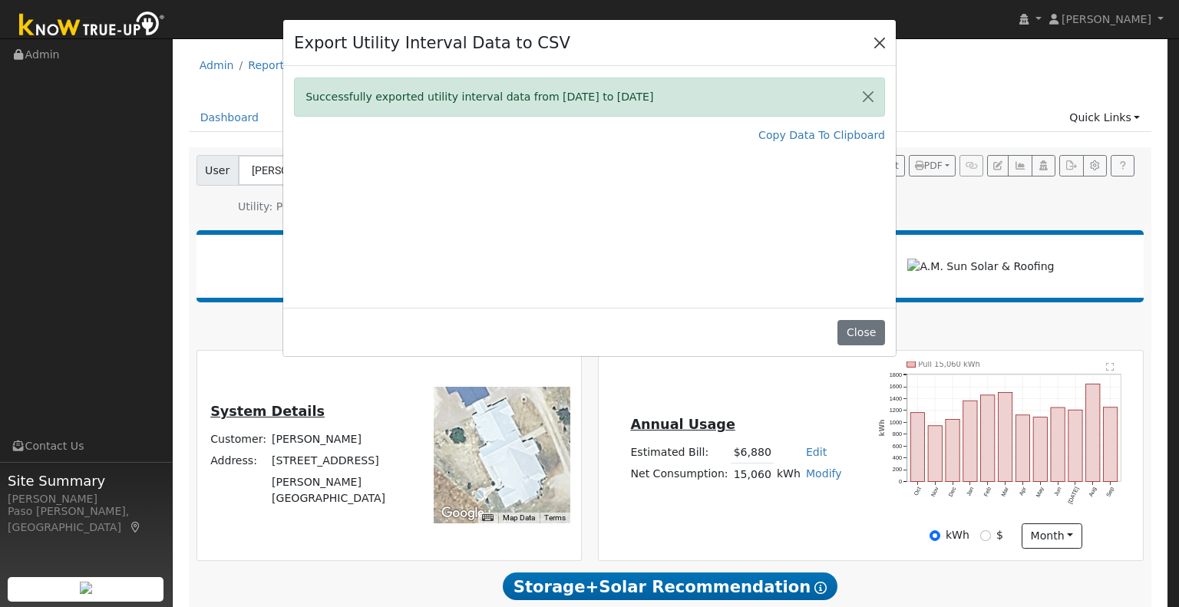
click at [869, 45] on div "Export Utility Interval Data to CSV" at bounding box center [589, 43] width 612 height 47
click at [878, 45] on button "Close" at bounding box center [880, 42] width 21 height 21
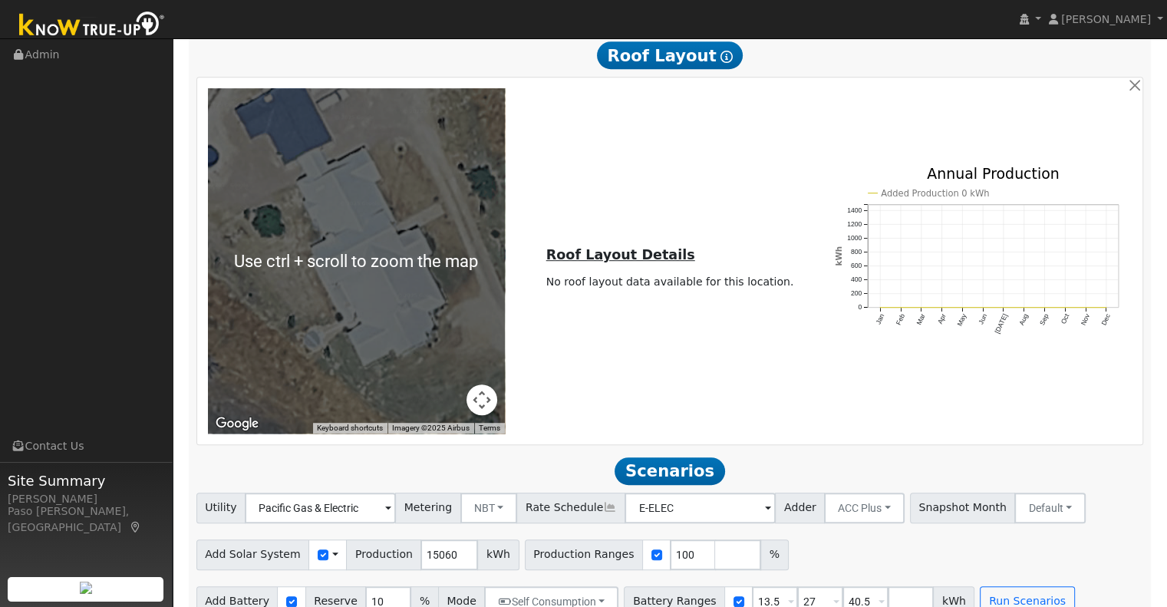
scroll to position [861, 0]
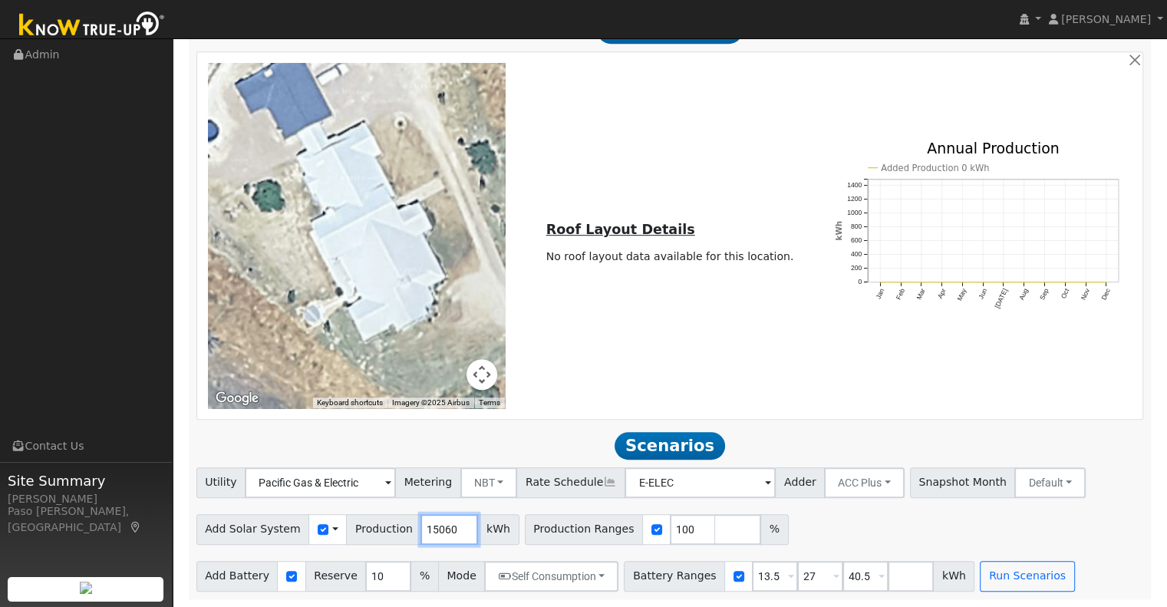
drag, startPoint x: 437, startPoint y: 527, endPoint x: 414, endPoint y: 533, distance: 23.8
click at [421, 533] on input "15060" at bounding box center [450, 529] width 58 height 31
type input "19646"
drag, startPoint x: 753, startPoint y: 567, endPoint x: 720, endPoint y: 577, distance: 34.5
click at [720, 577] on div "Battery Ranges 13.5 Overrides Reserve % Mode None None Self Consumption Peak Sa…" at bounding box center [799, 576] width 351 height 31
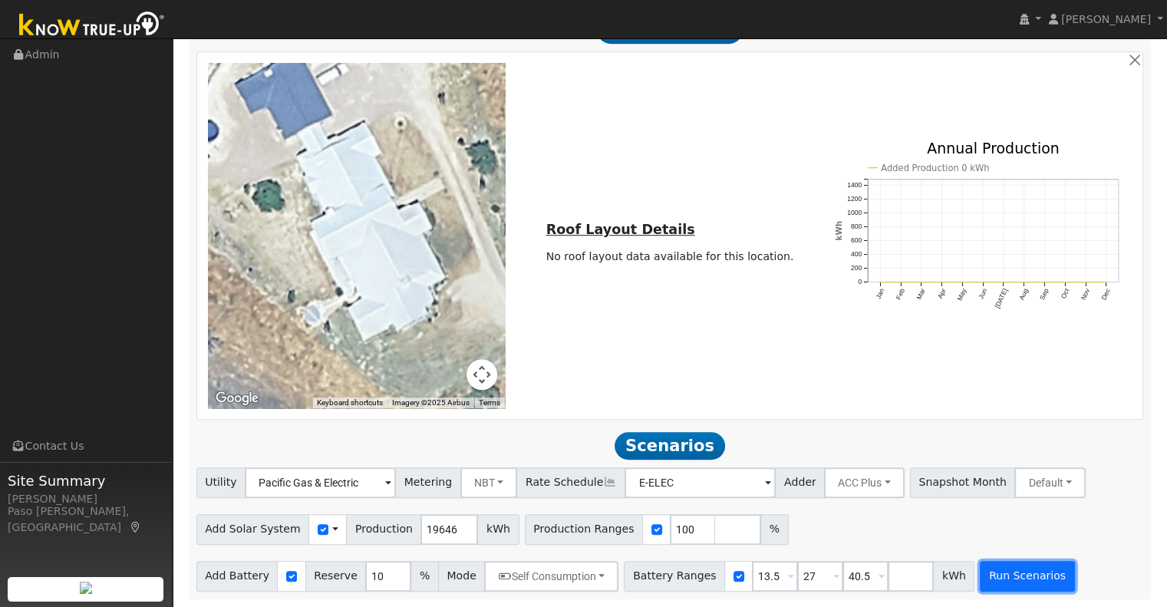
click at [980, 576] on button "Run Scenarios" at bounding box center [1027, 576] width 94 height 31
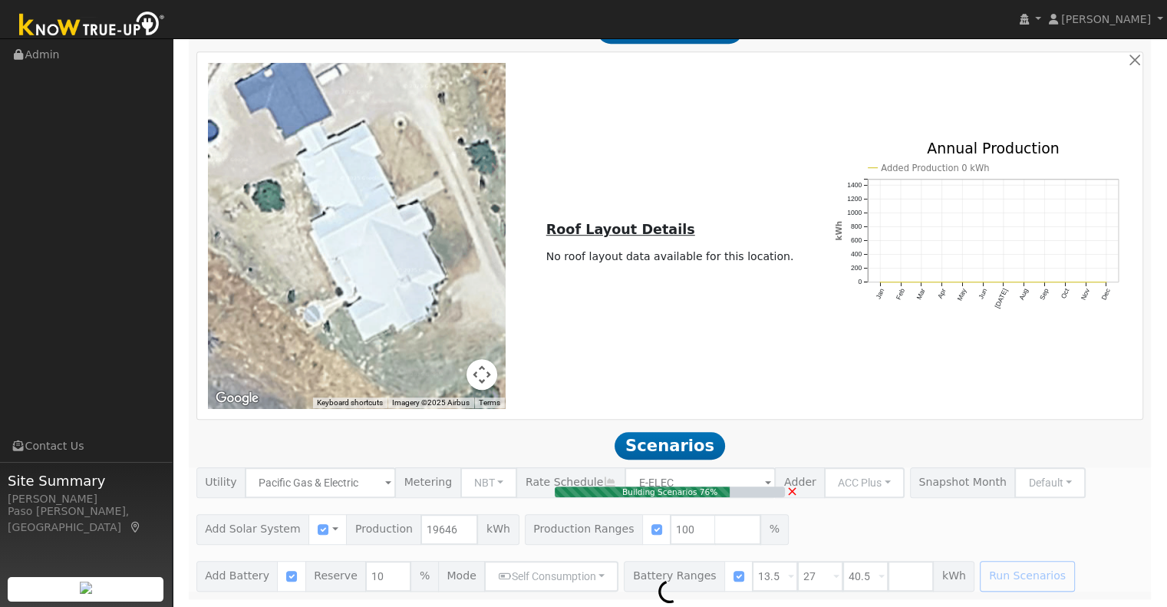
type input "13.1"
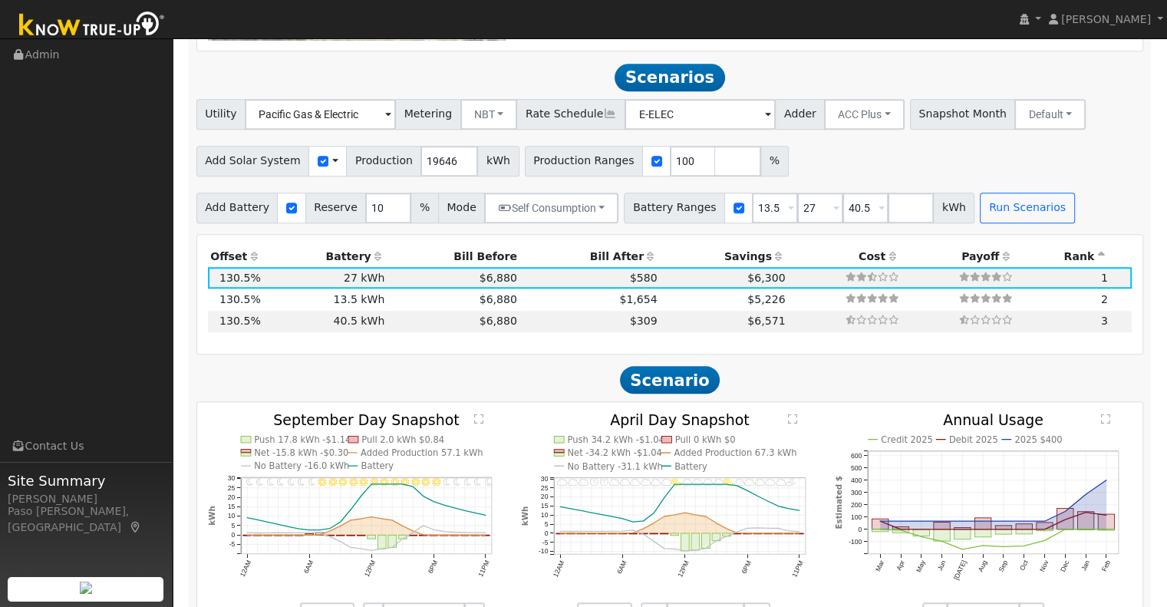
scroll to position [1246, 0]
